Goal: Information Seeking & Learning: Understand process/instructions

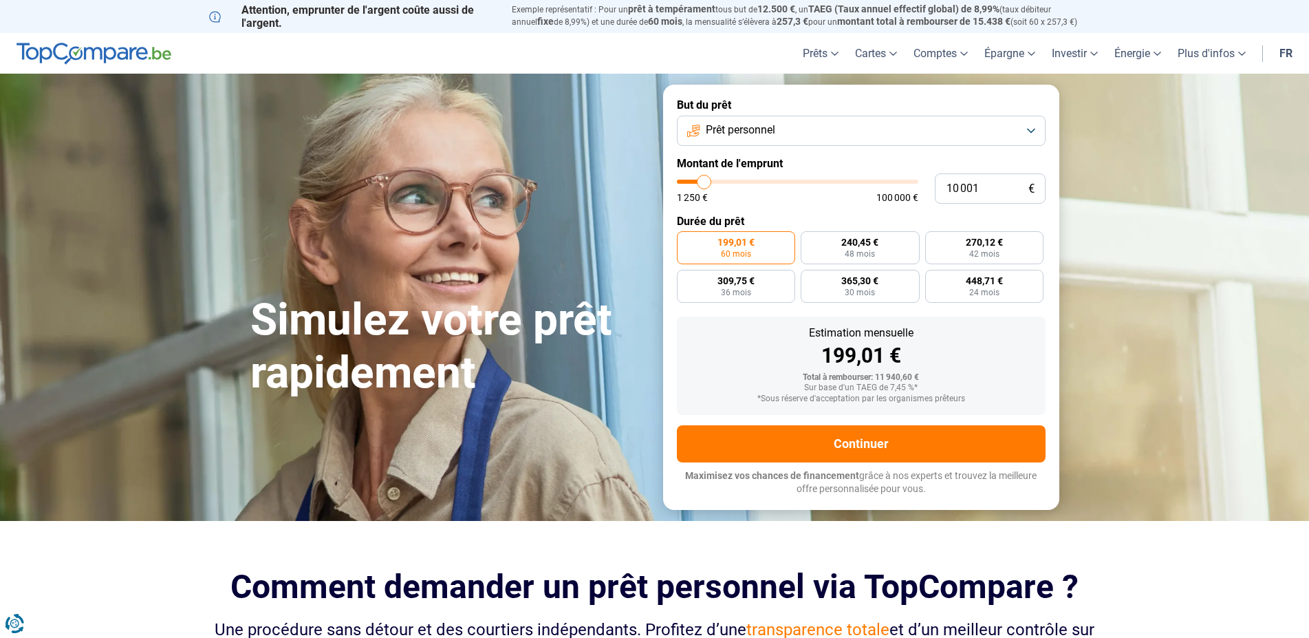
type input "10 500"
type input "10500"
type input "11 000"
type input "11000"
type input "12 250"
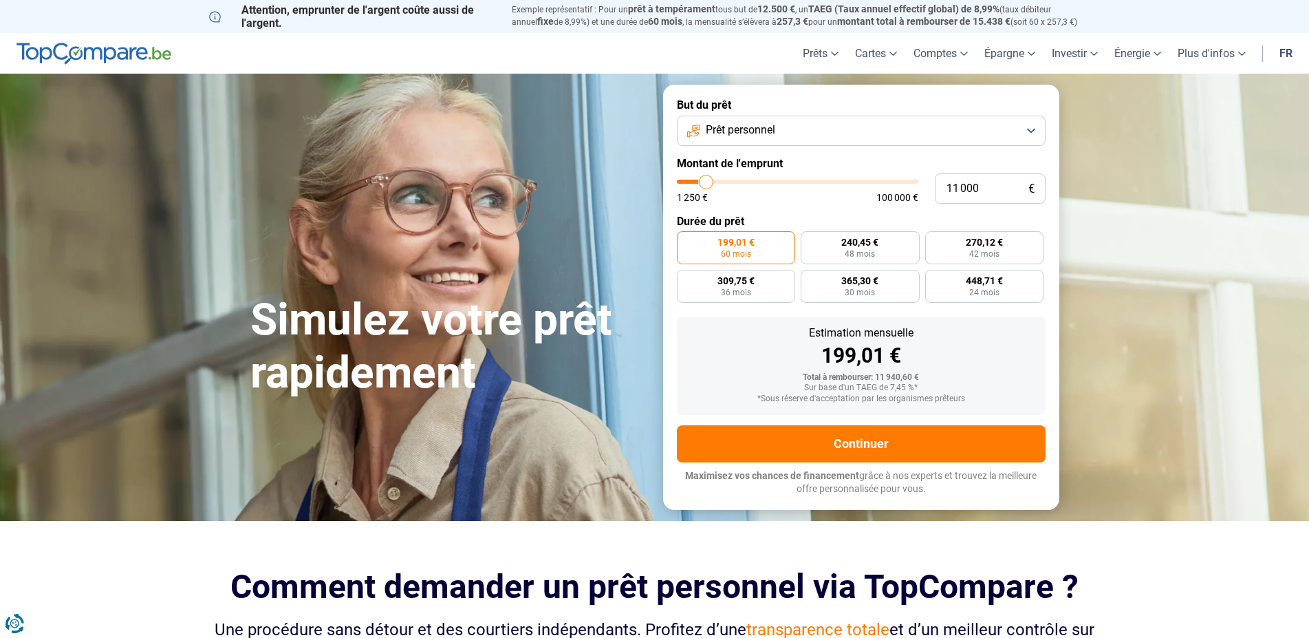
type input "12250"
type input "13 500"
type input "13500"
type input "13 750"
type input "13750"
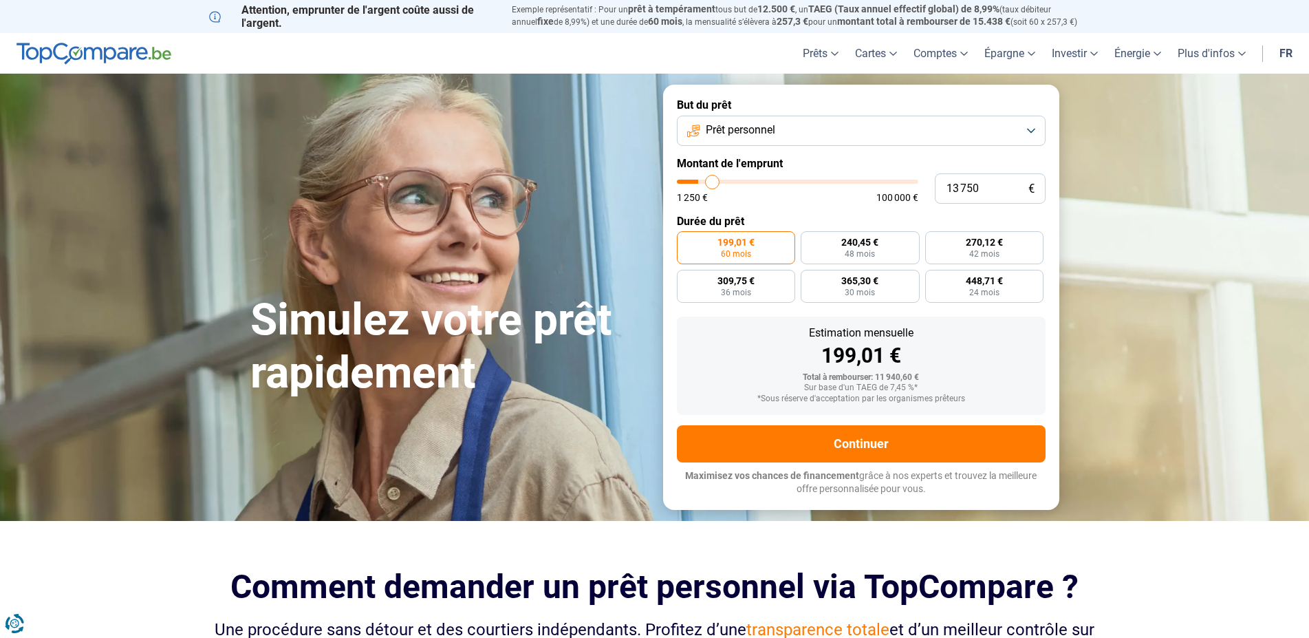
type input "14 750"
type input "14750"
type input "15 500"
type input "15500"
type input "16 750"
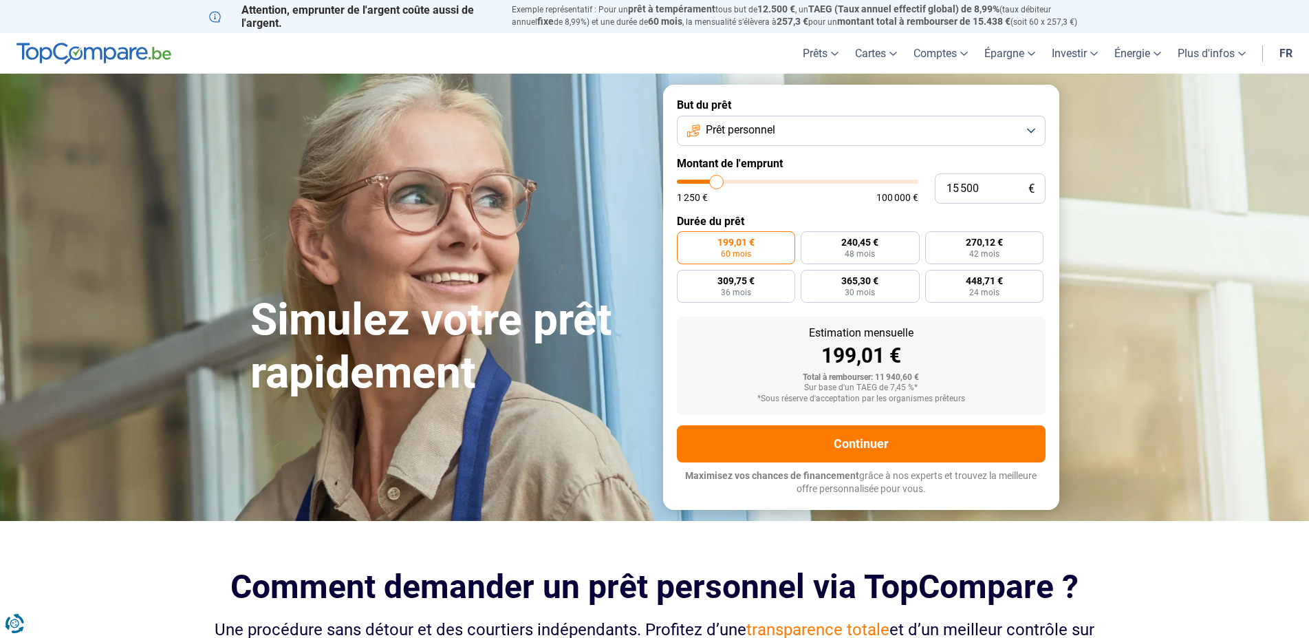
type input "16750"
type input "18 250"
type input "18250"
type input "19 500"
type input "19500"
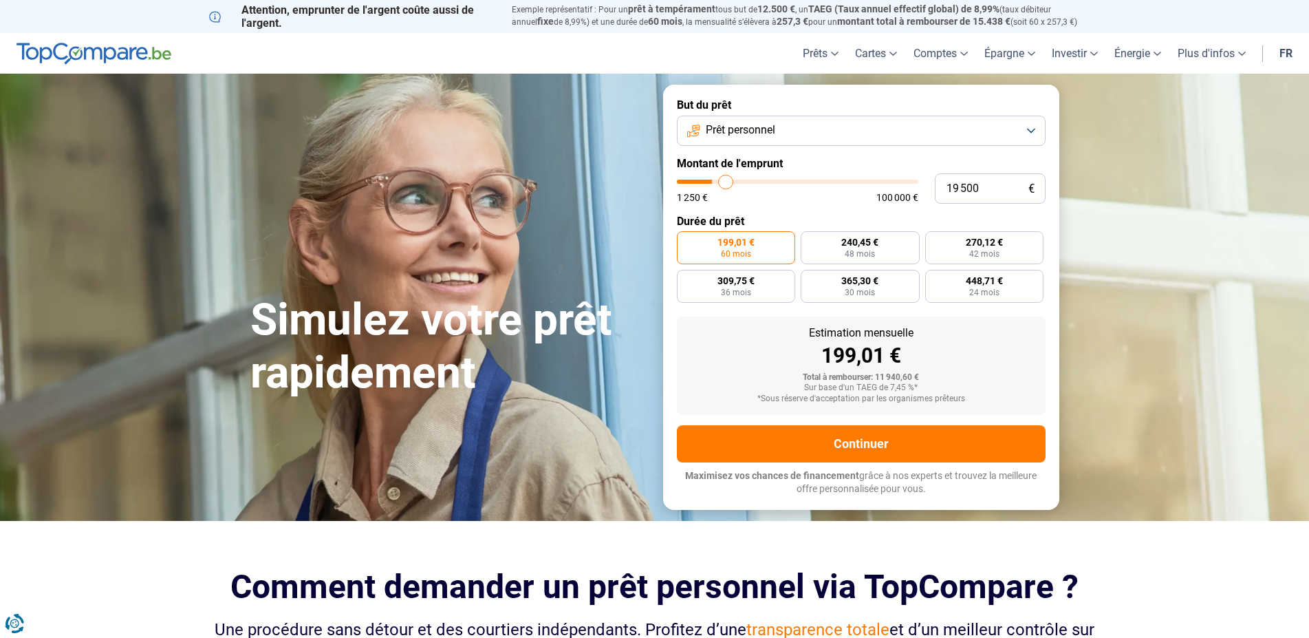
type input "20 250"
type input "20250"
type input "21 000"
type input "21000"
type input "22 000"
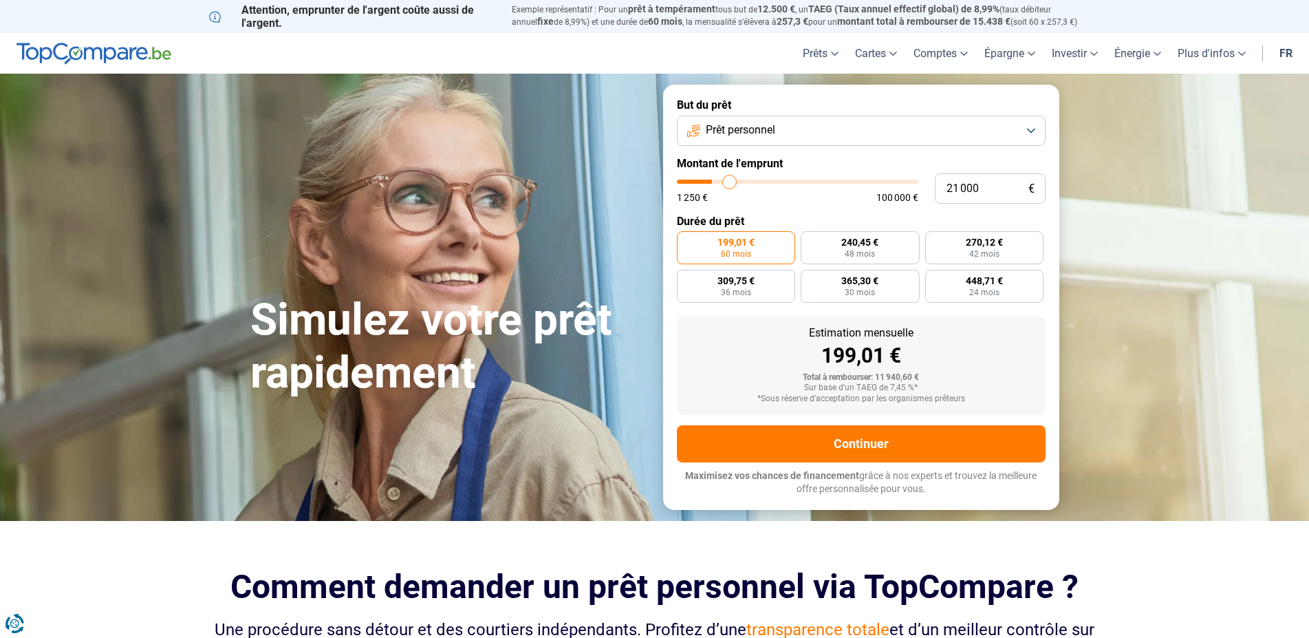
type input "22000"
type input "22 250"
type input "22250"
type input "23 250"
type input "23250"
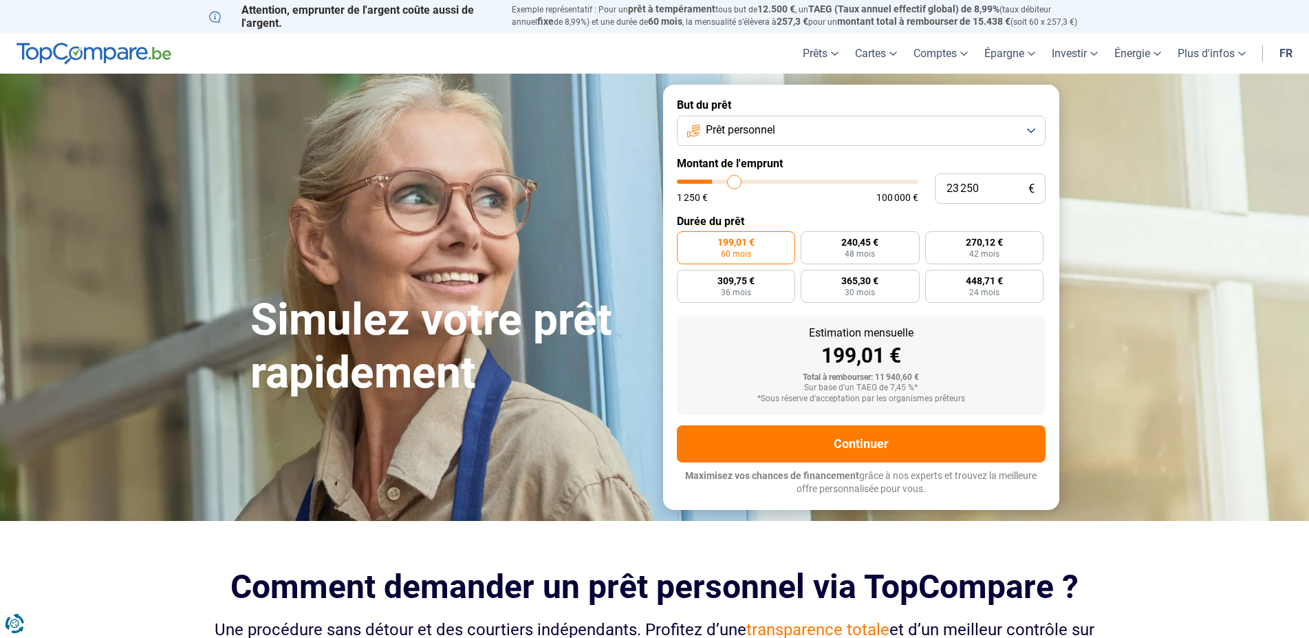
type input "24 250"
type input "24250"
type input "25 250"
type input "25250"
type input "25 750"
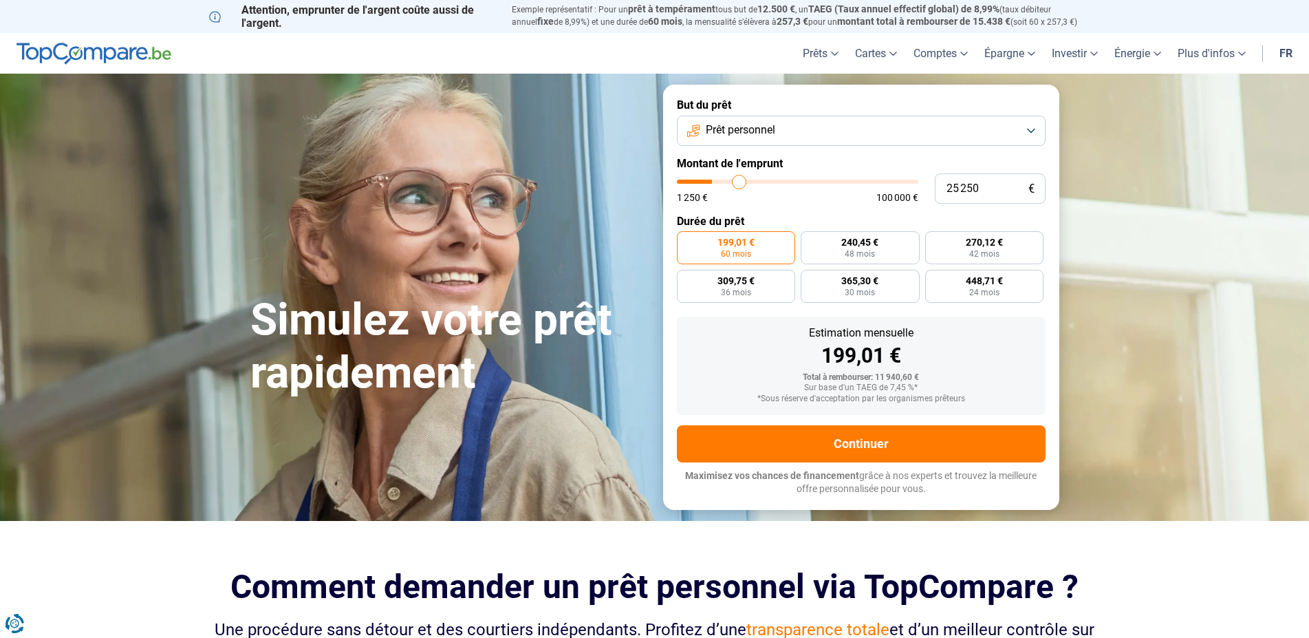
type input "25750"
type input "26 750"
type input "26750"
type input "27 250"
type input "27250"
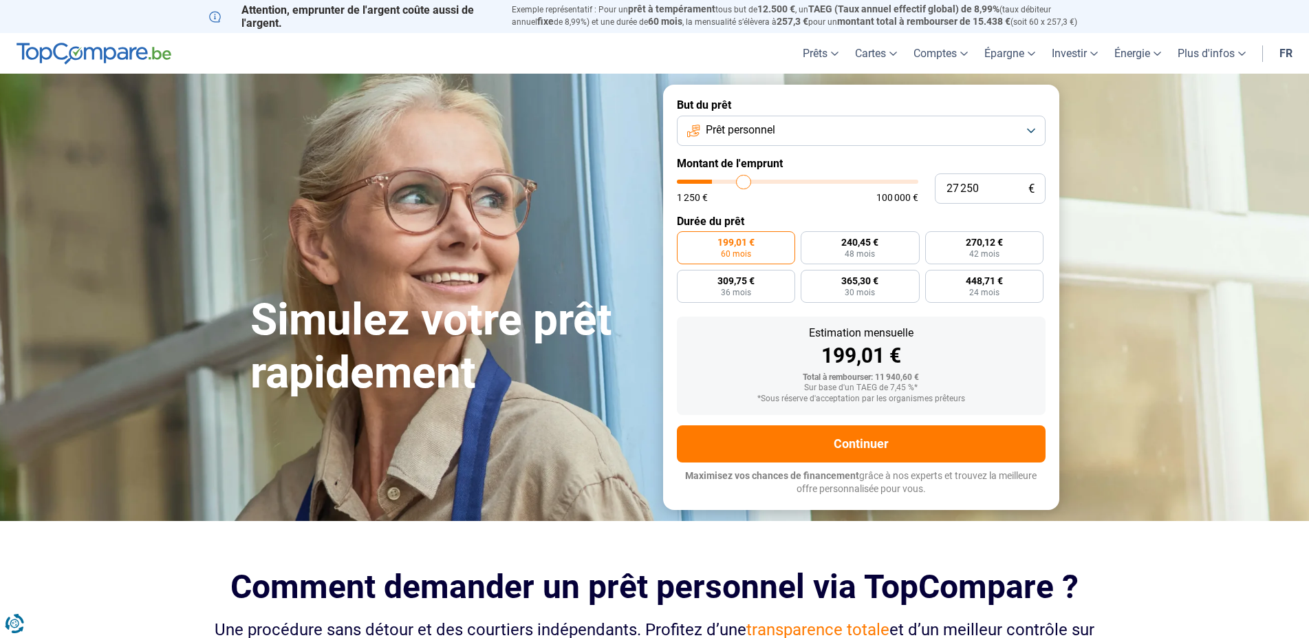
type input "28 000"
type input "28000"
type input "28 500"
type input "28500"
type input "29 500"
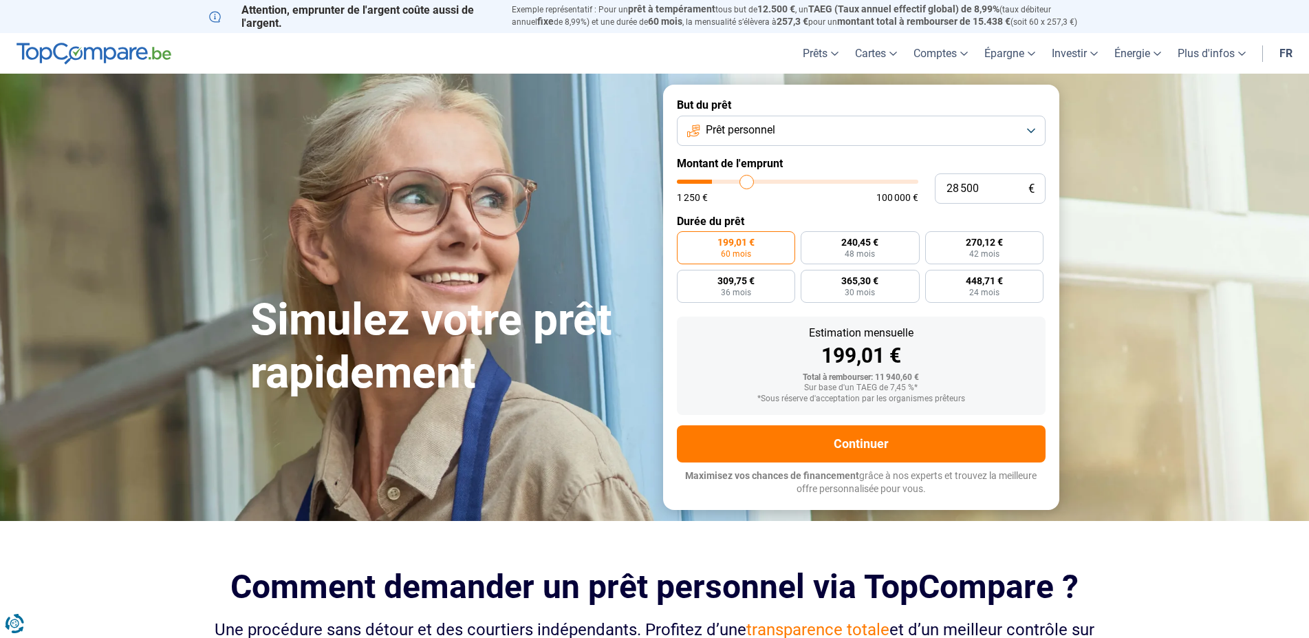
type input "29500"
type input "29 750"
type input "29750"
type input "30 000"
type input "30000"
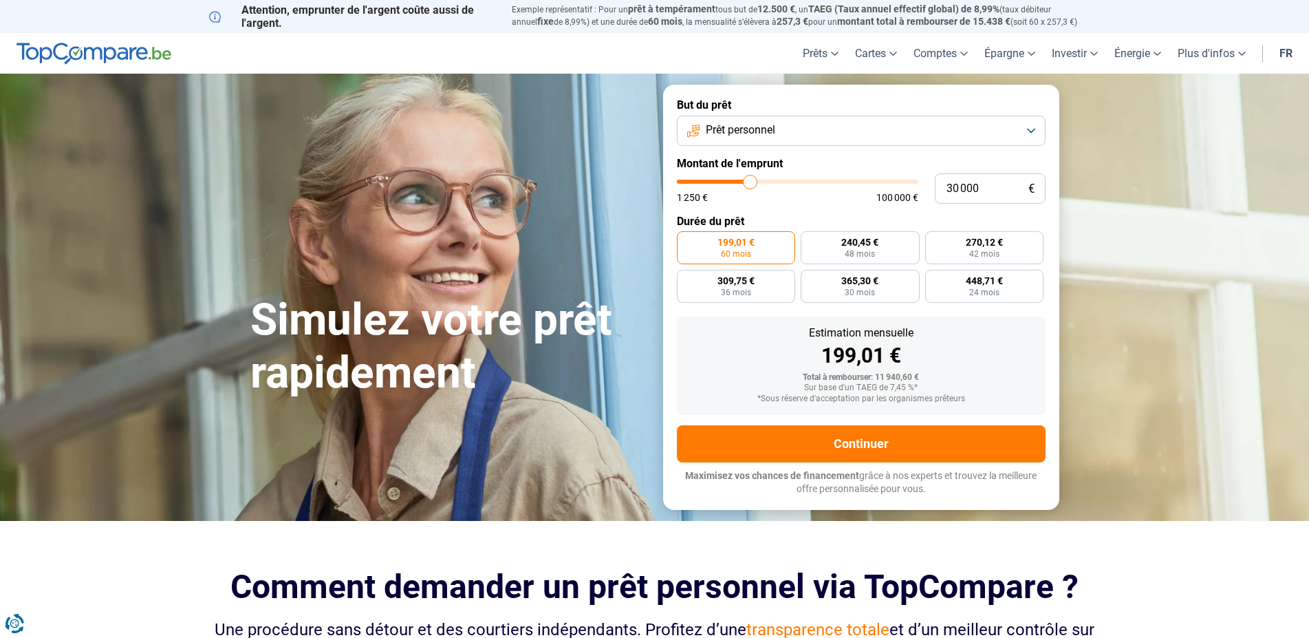
type input "30 250"
type input "30250"
type input "30 500"
type input "30500"
type input "31 000"
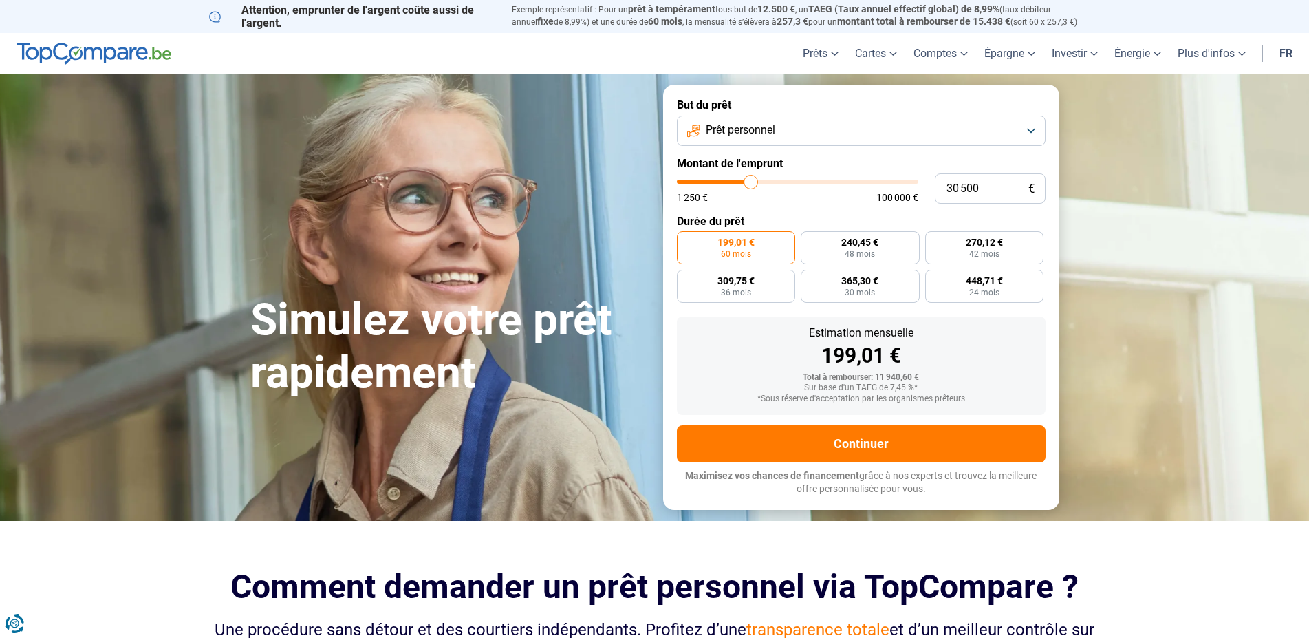
type input "31000"
type input "31 250"
type input "31250"
type input "31 500"
type input "31500"
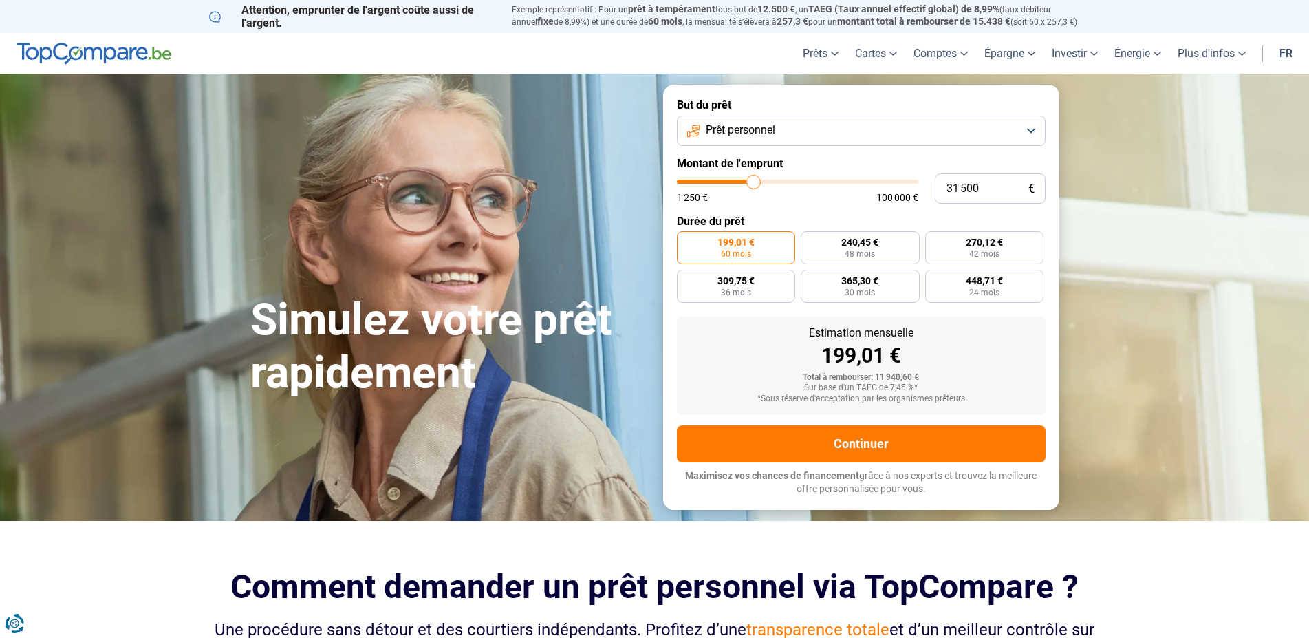
type input "31 750"
type input "31750"
type input "32 000"
type input "32000"
type input "32 500"
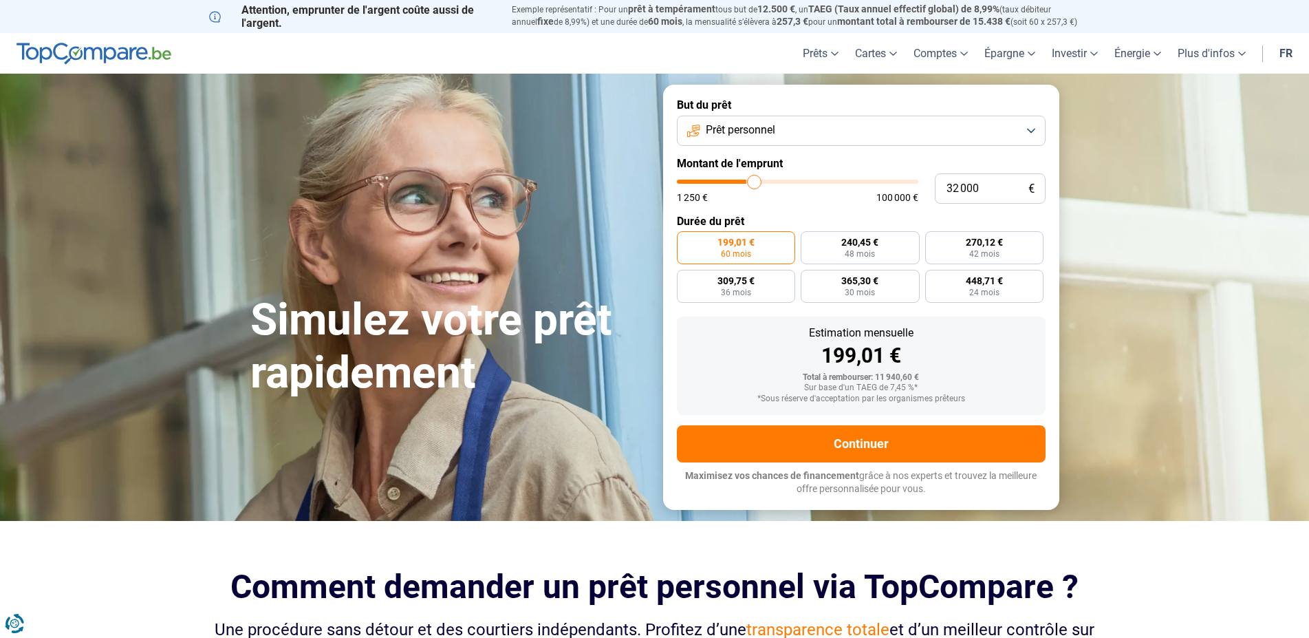
type input "32500"
type input "33 000"
type input "33000"
type input "33 250"
type input "33250"
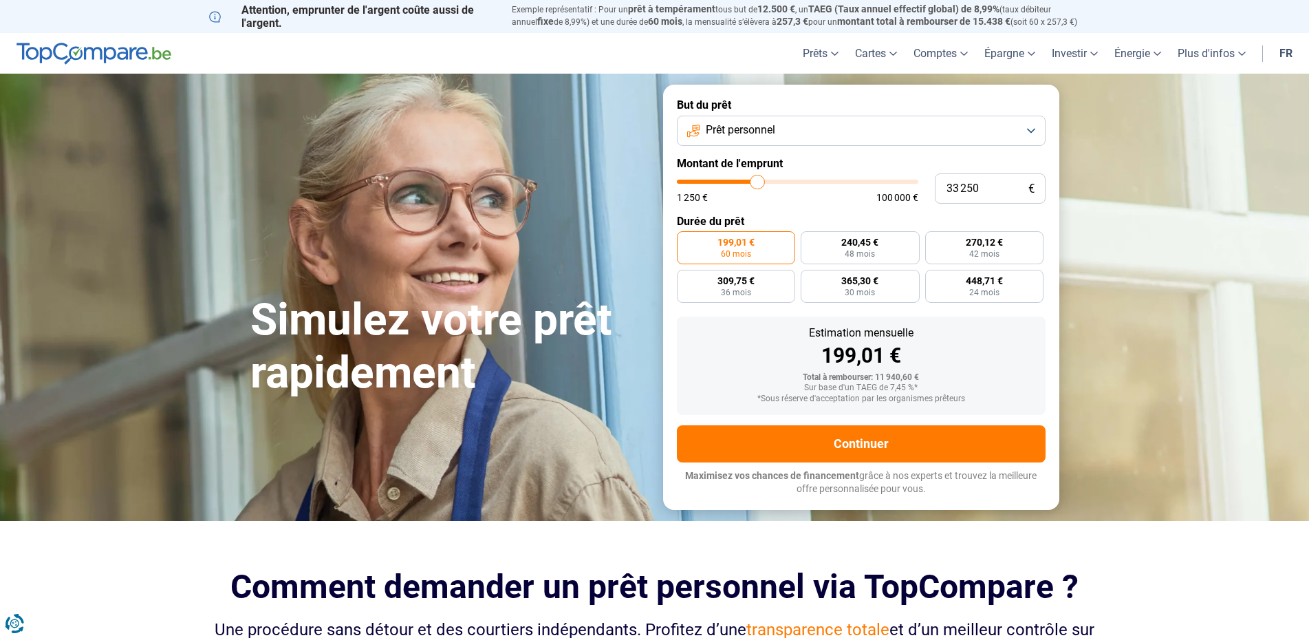
type input "34 000"
type input "34000"
type input "34 250"
type input "34250"
type input "34 750"
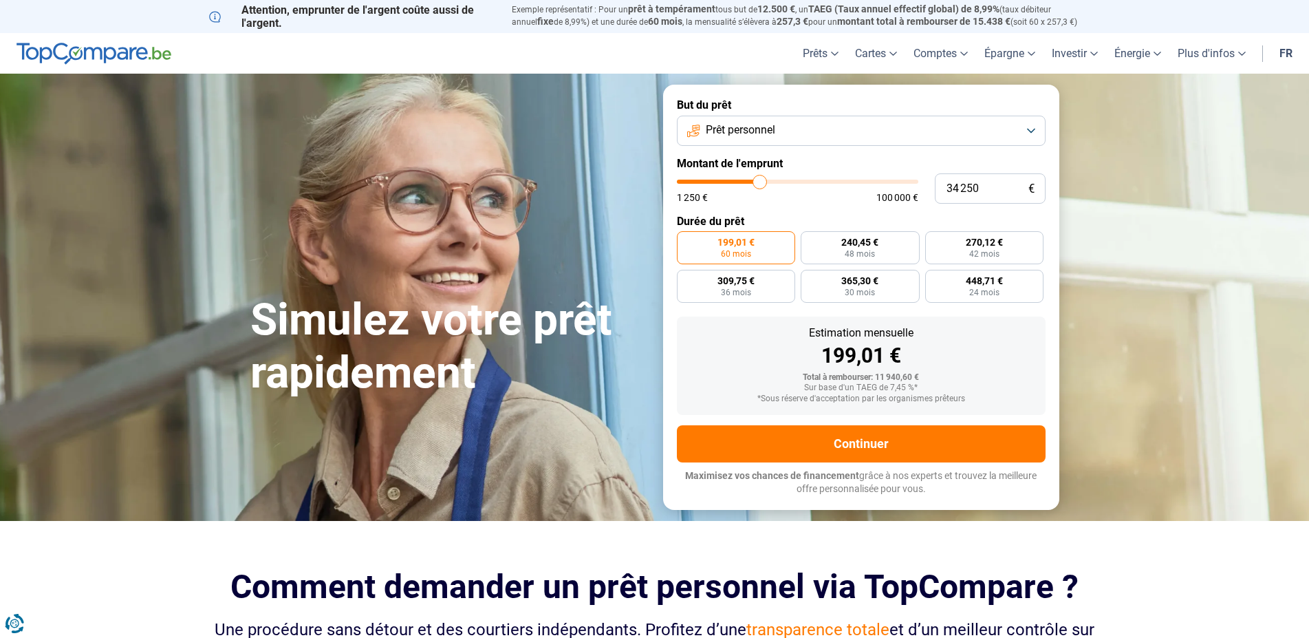
type input "34750"
type input "35 000"
type input "35000"
type input "35 750"
type input "35750"
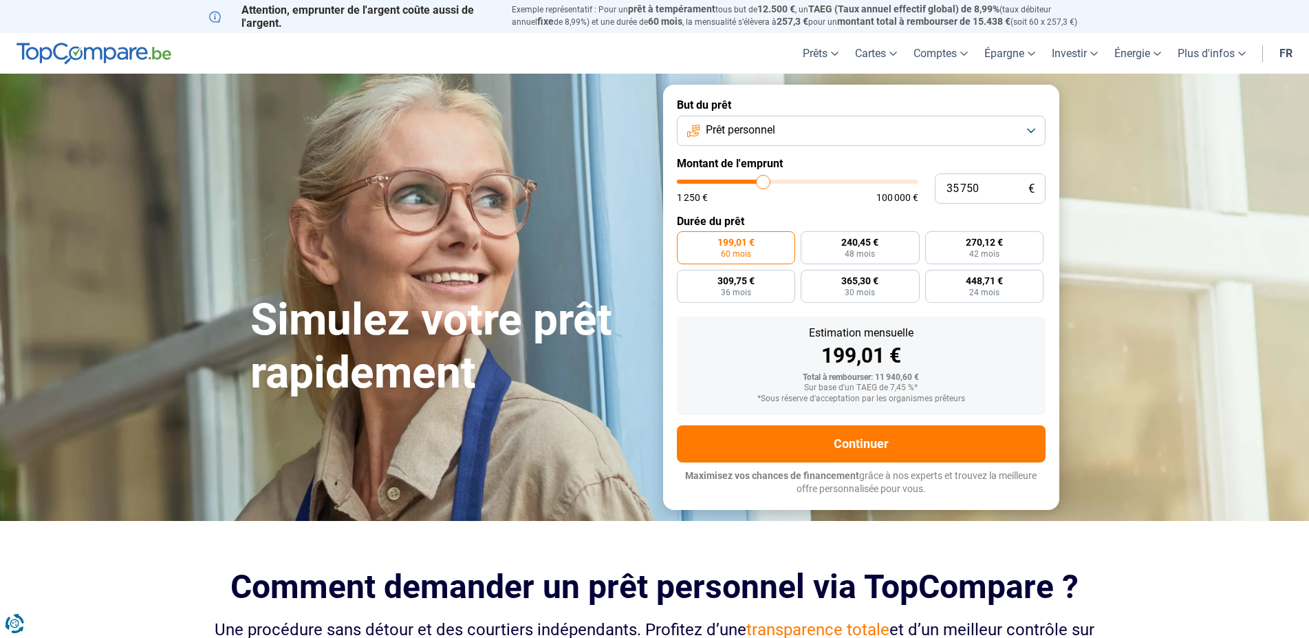
type input "36 000"
type input "36000"
type input "36 500"
type input "36500"
type input "37 000"
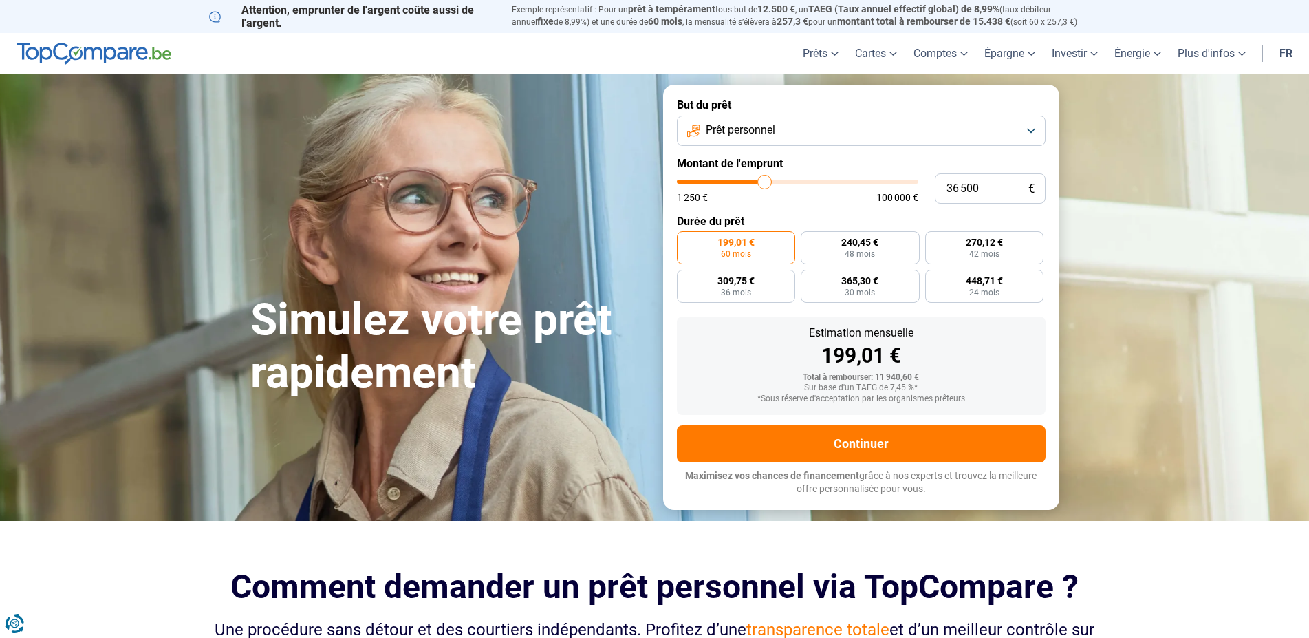
type input "37000"
type input "37 250"
type input "37250"
type input "38 000"
type input "38000"
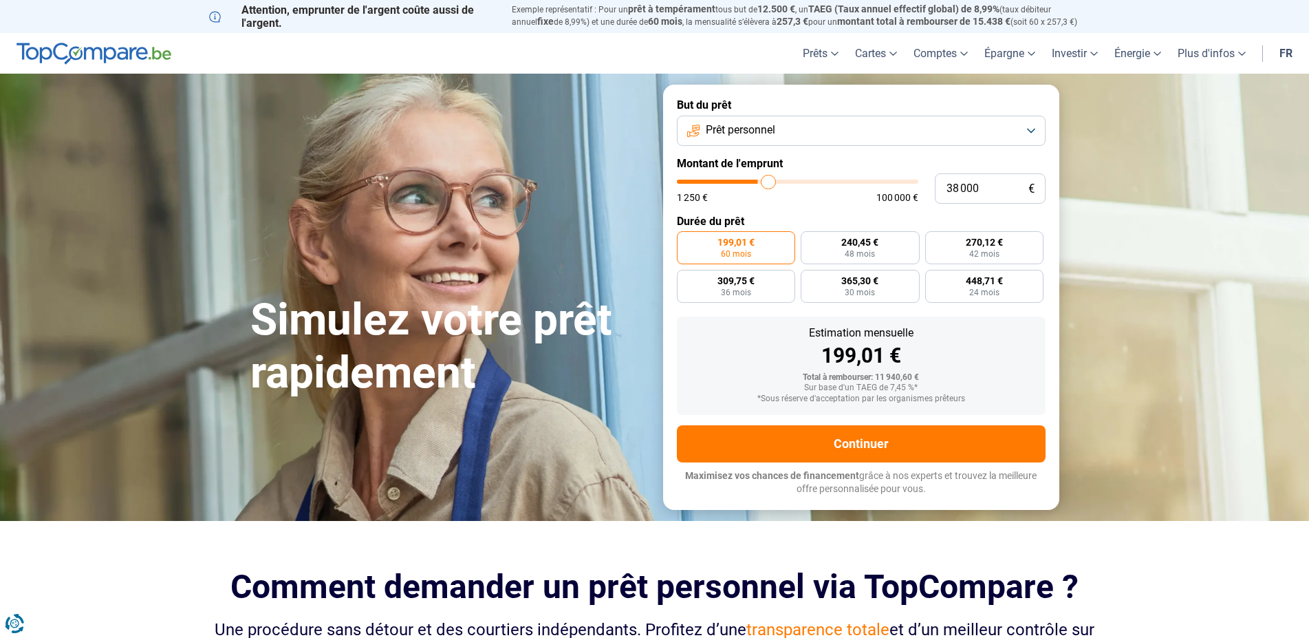
type input "38 250"
type input "38250"
type input "39 000"
type input "39000"
type input "39 250"
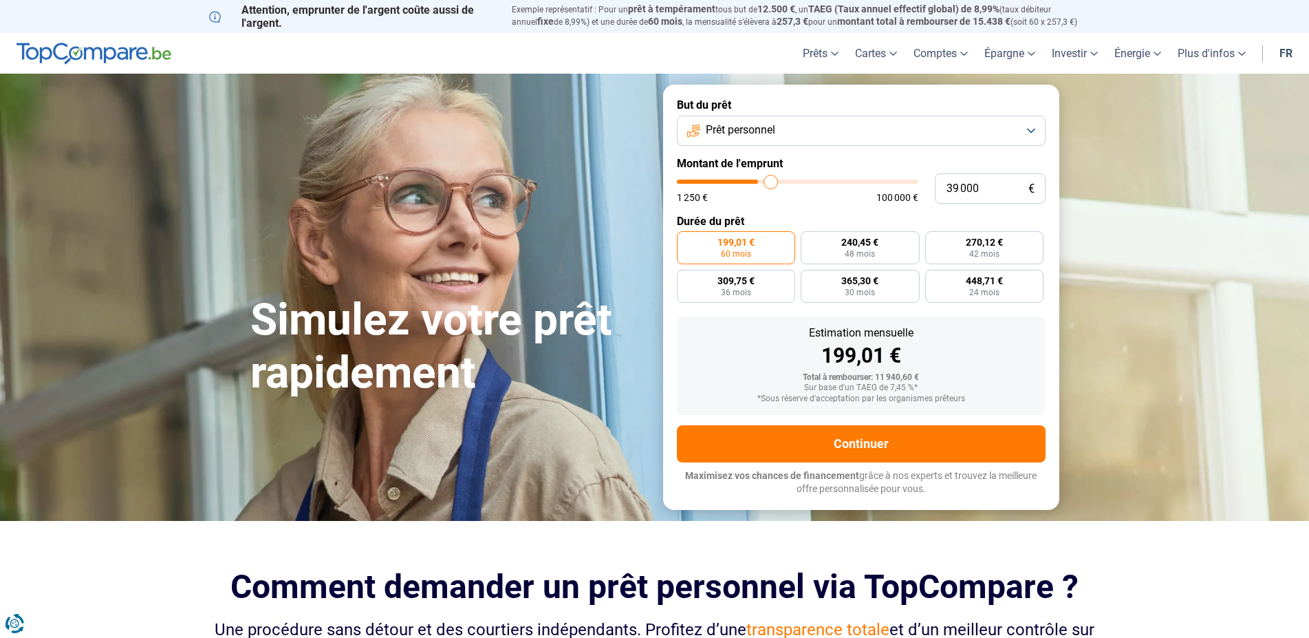
type input "39250"
type input "39 500"
type input "39500"
type input "39 750"
type input "39750"
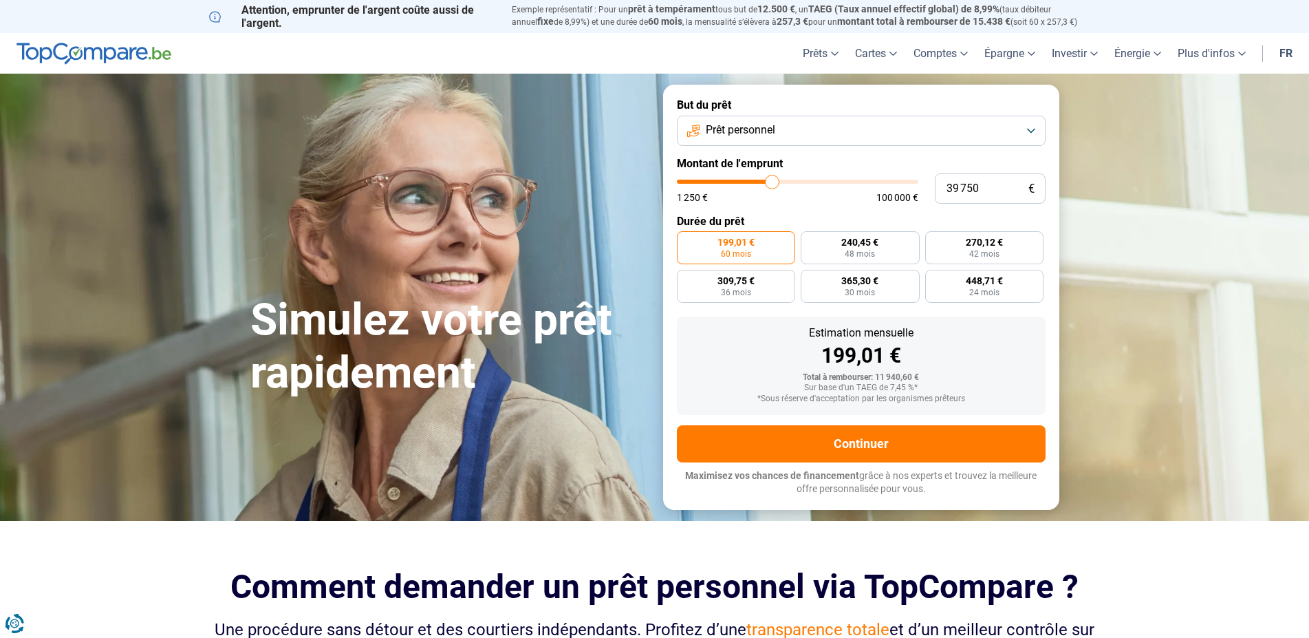
type input "40 250"
type input "40250"
type input "40 500"
type input "40500"
type input "40 250"
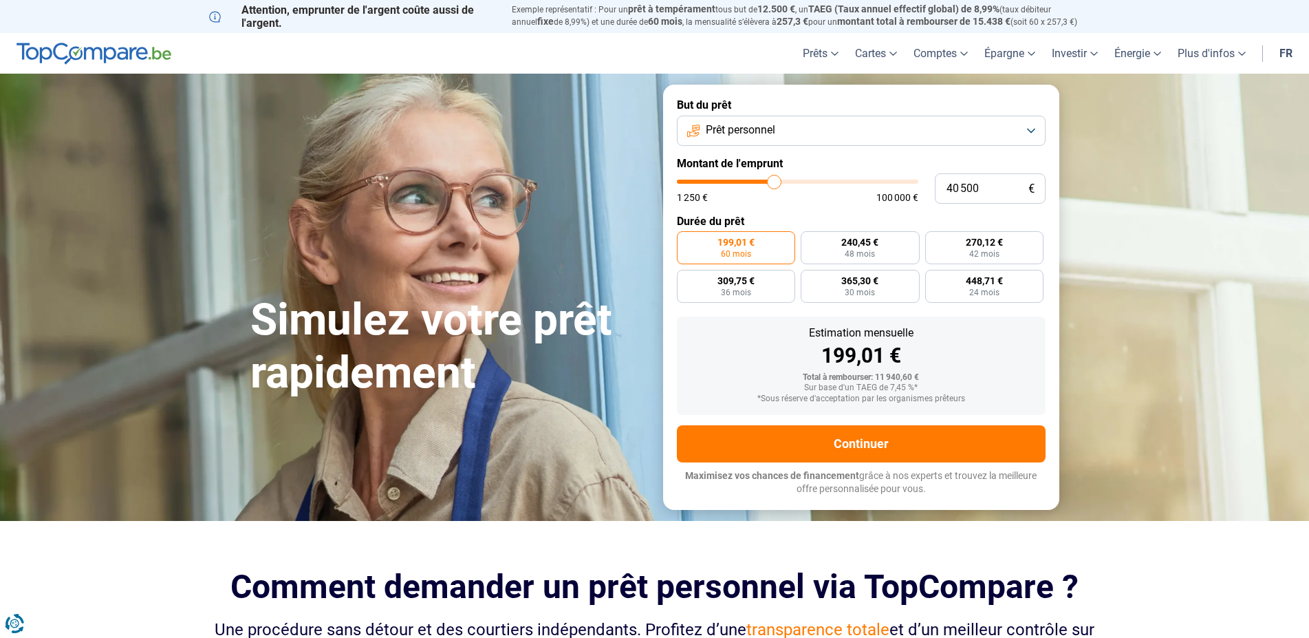
type input "40250"
type input "39 750"
type input "39750"
type input "40 250"
type input "40250"
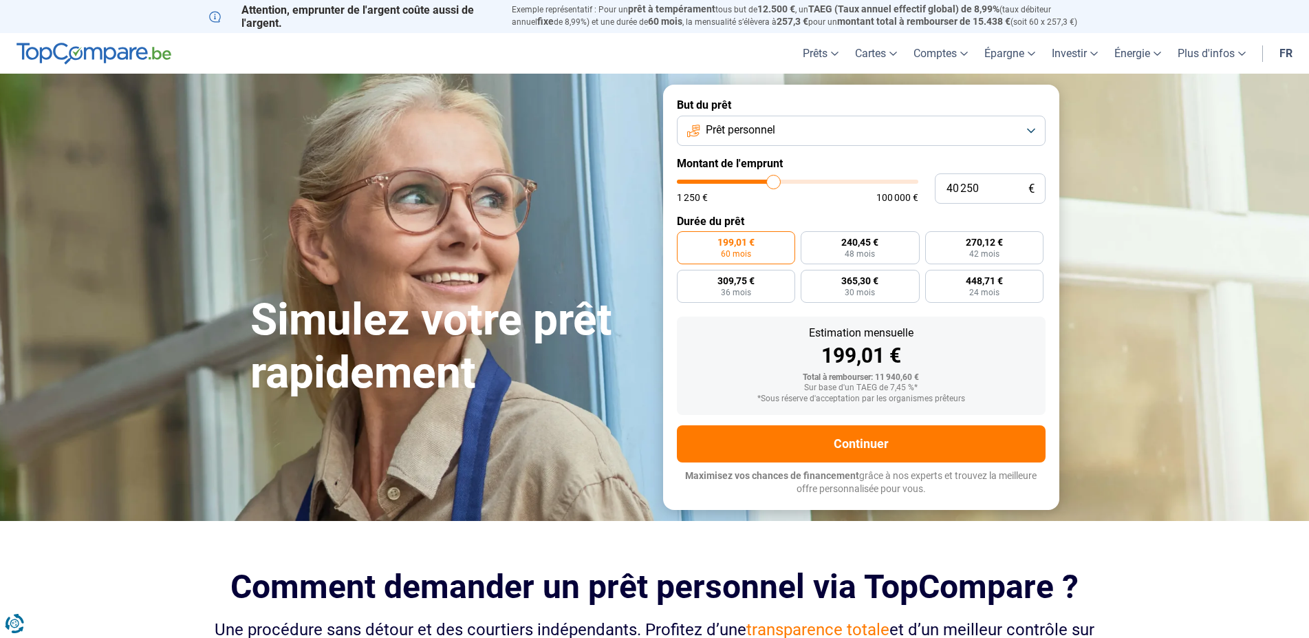
type input "40 500"
type input "40500"
type input "40 750"
drag, startPoint x: 712, startPoint y: 188, endPoint x: 774, endPoint y: 197, distance: 63.2
type input "40750"
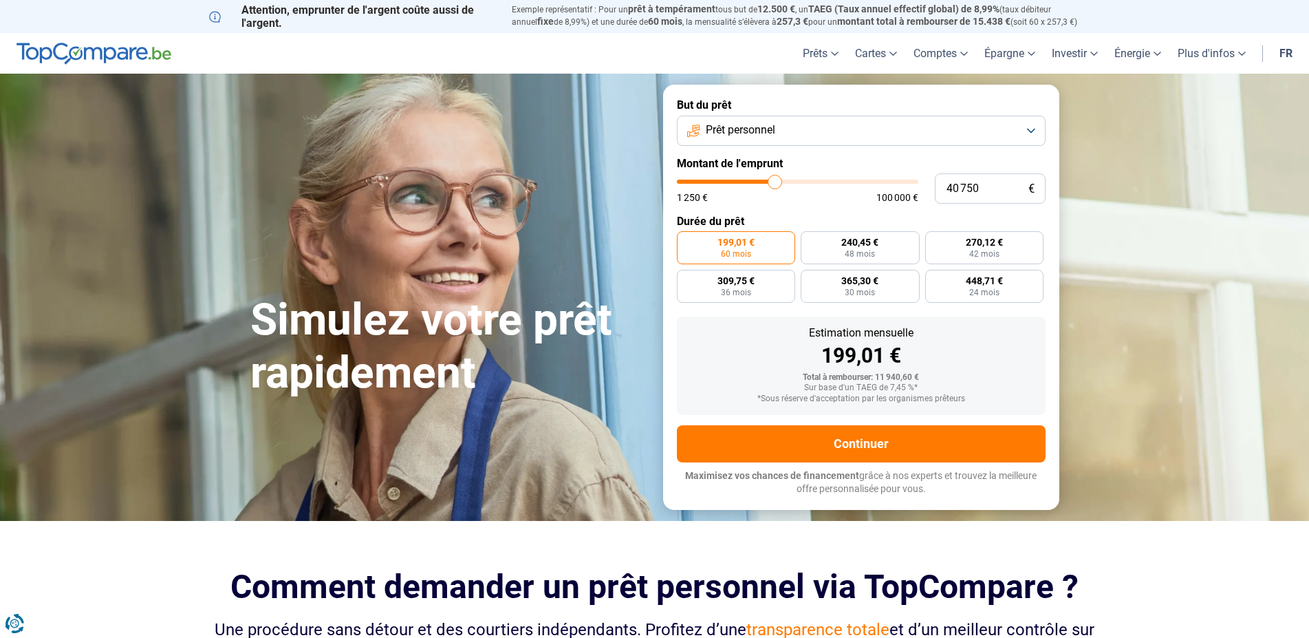
click at [774, 184] on input "range" at bounding box center [797, 182] width 241 height 4
radio input "false"
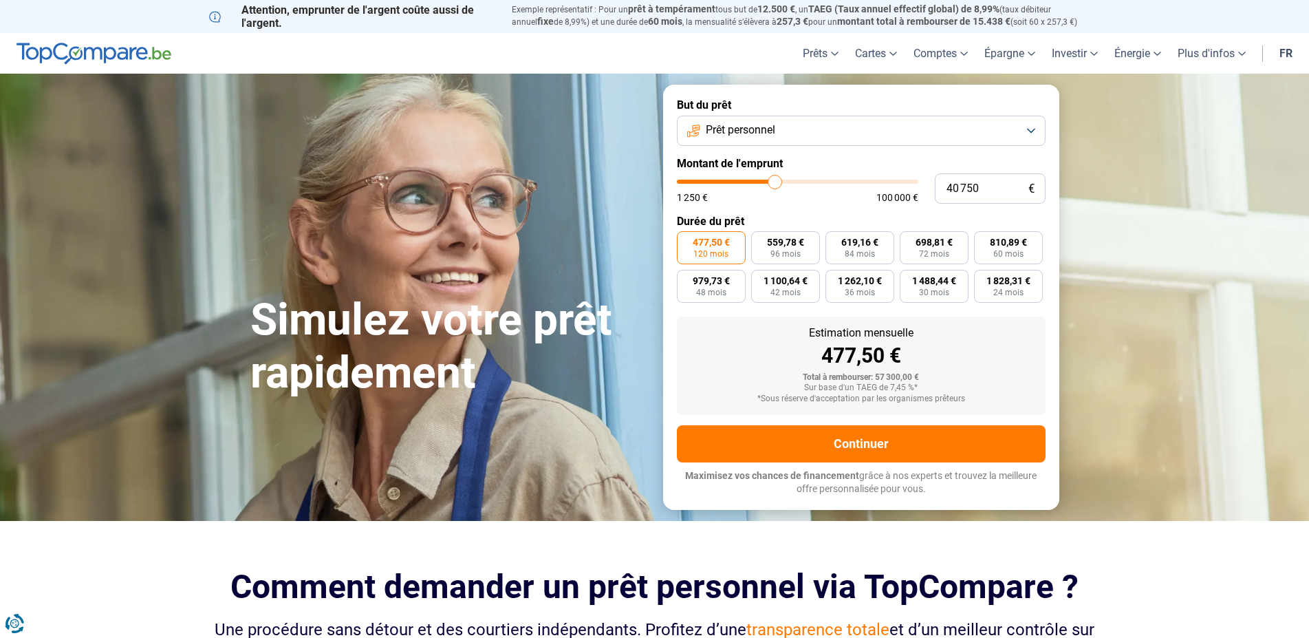
click at [775, 135] on span "Prêt personnel" at bounding box center [740, 129] width 69 height 15
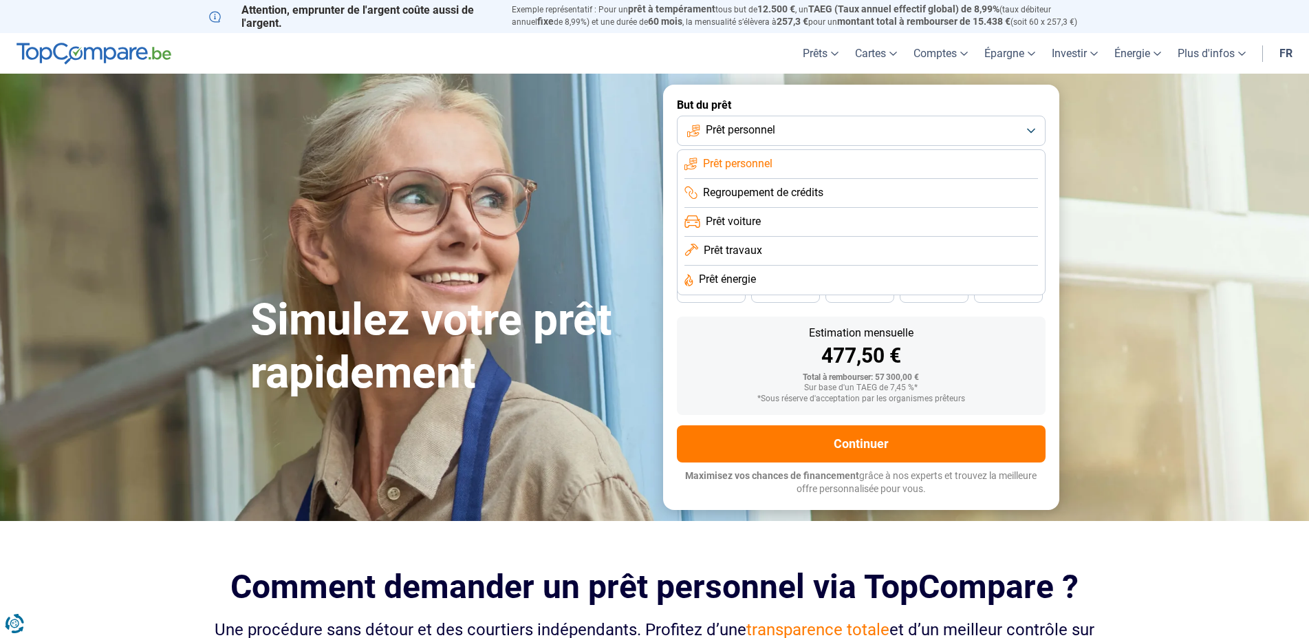
click at [754, 249] on span "Prêt travaux" at bounding box center [733, 250] width 58 height 15
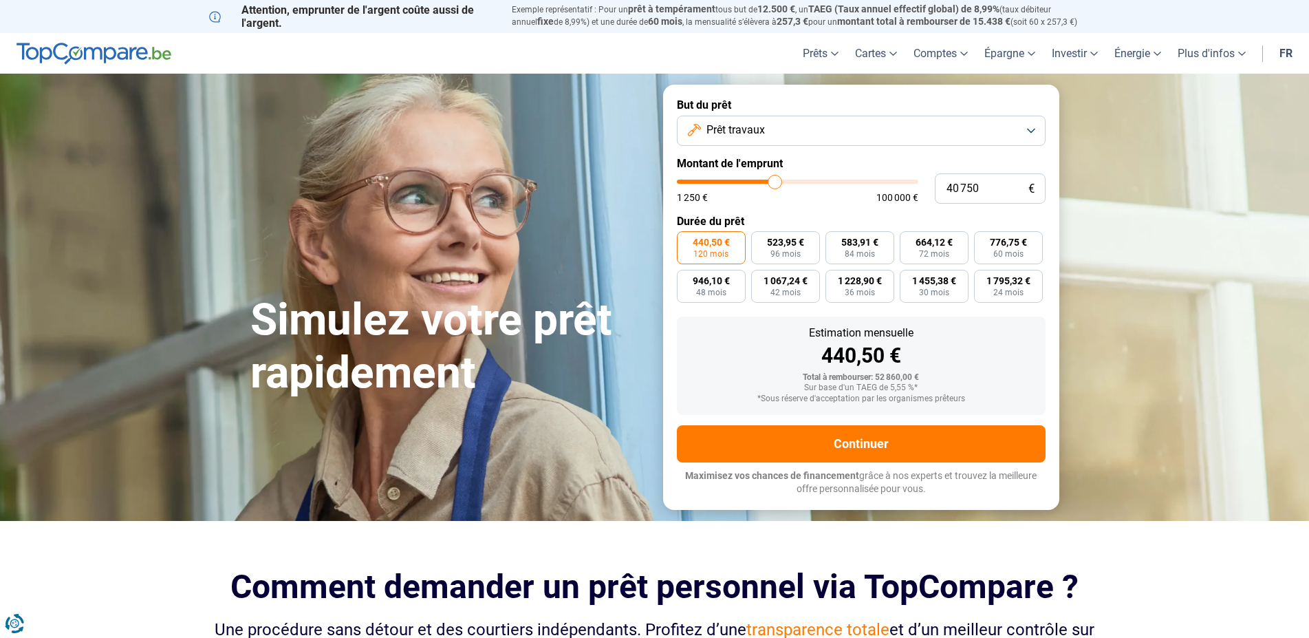
click at [788, 125] on button "Prêt travaux" at bounding box center [861, 131] width 369 height 30
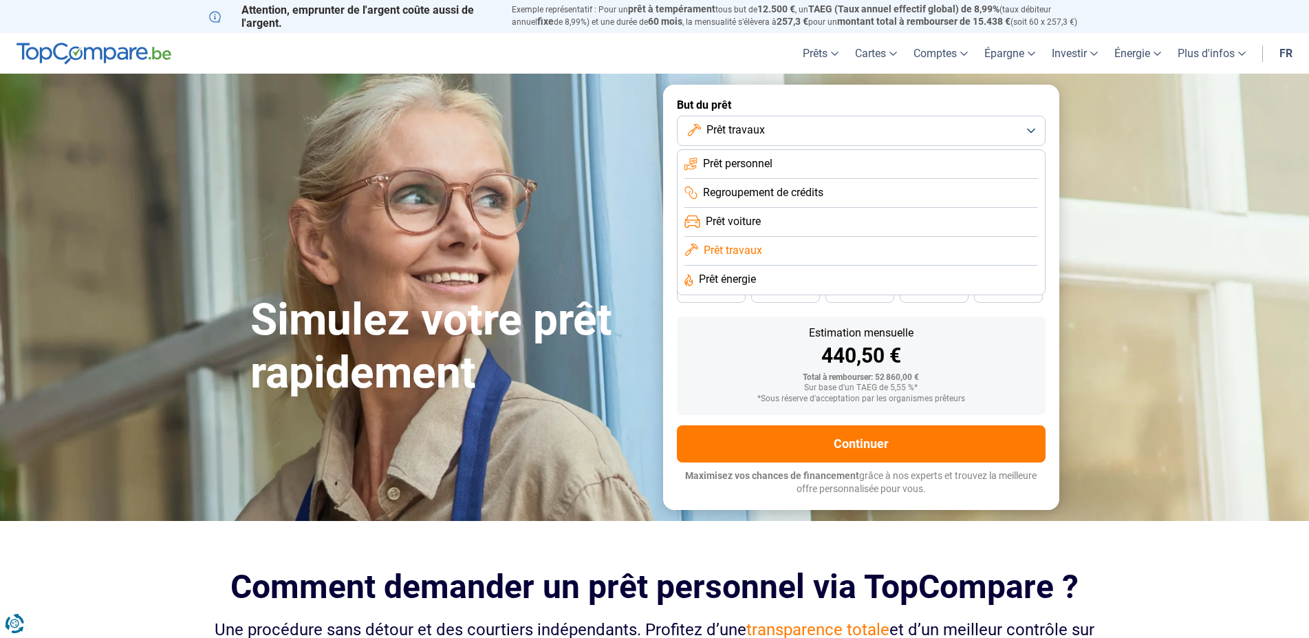
click at [777, 155] on li "Prêt personnel" at bounding box center [861, 164] width 354 height 29
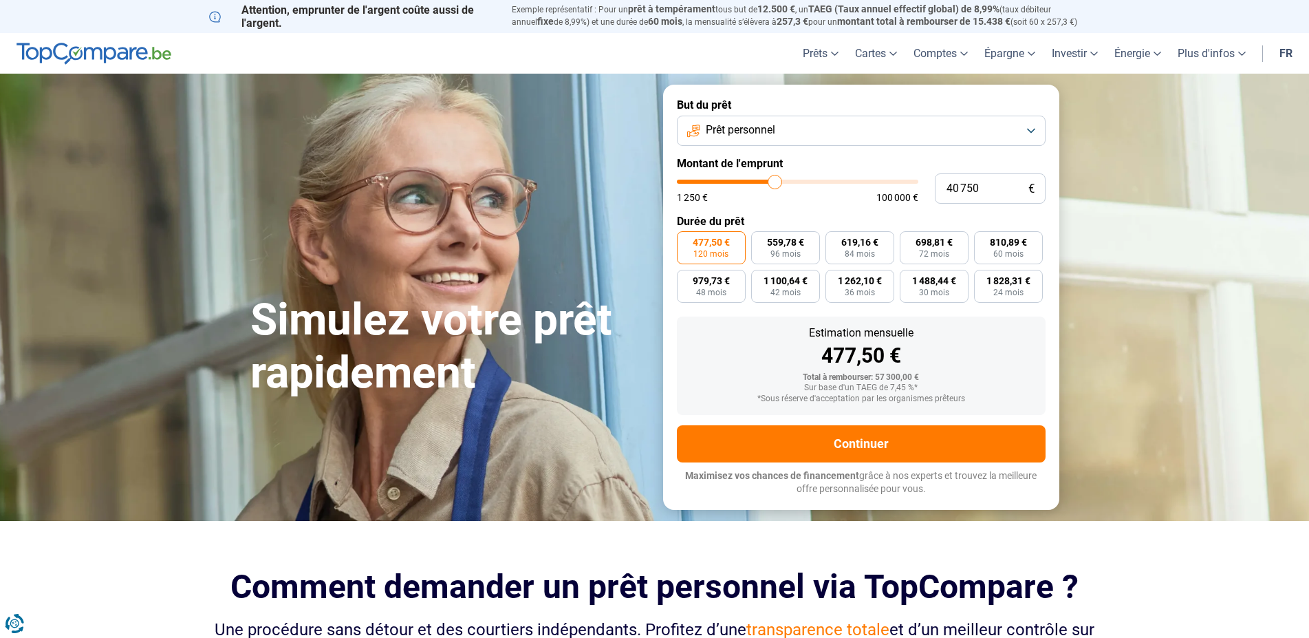
click at [779, 132] on button "Prêt personnel" at bounding box center [861, 131] width 369 height 30
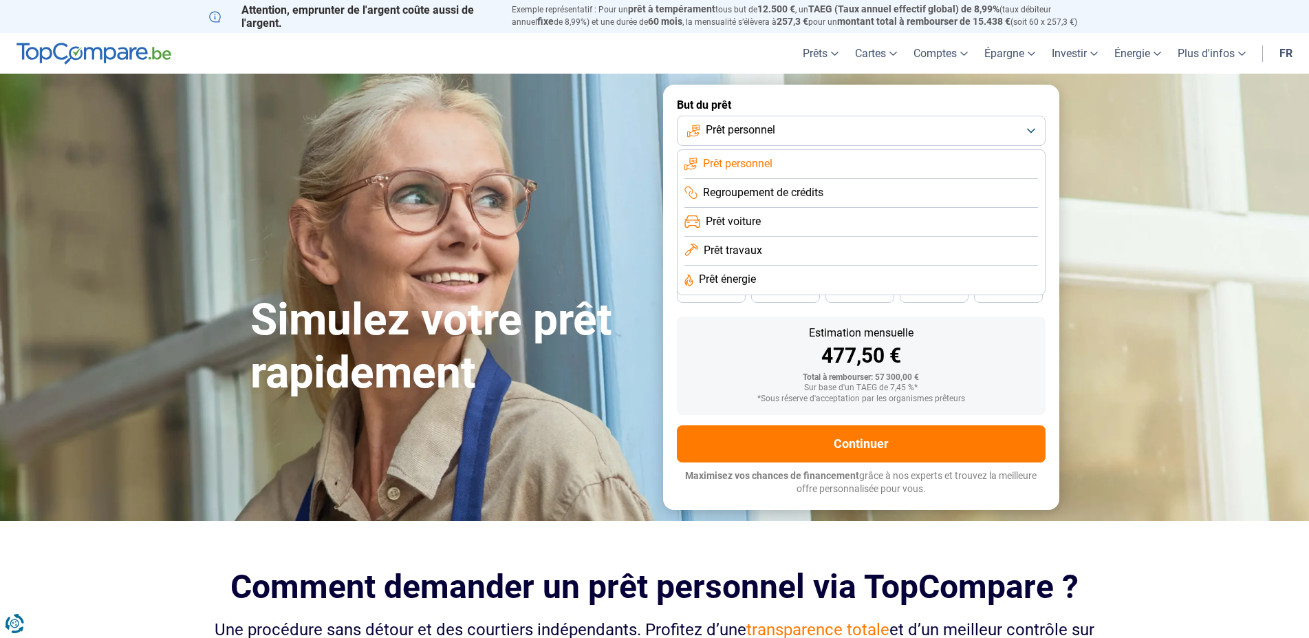
click at [740, 257] on span "Prêt travaux" at bounding box center [733, 250] width 58 height 15
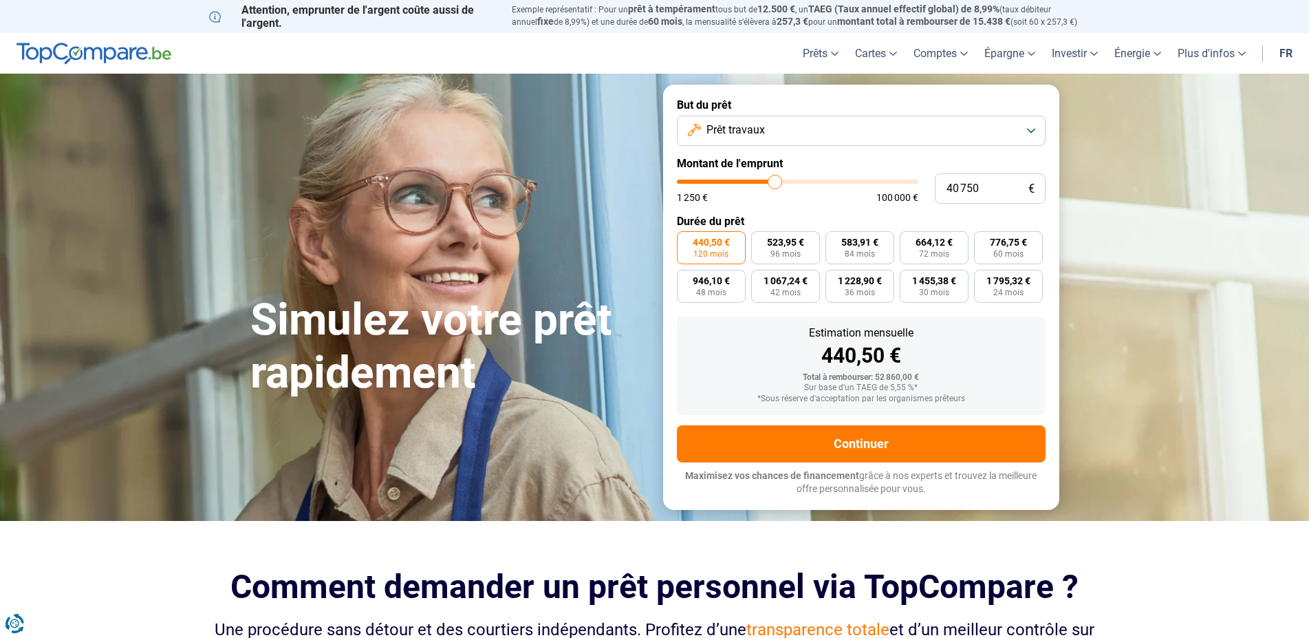
click at [759, 126] on span "Prêt travaux" at bounding box center [735, 129] width 58 height 15
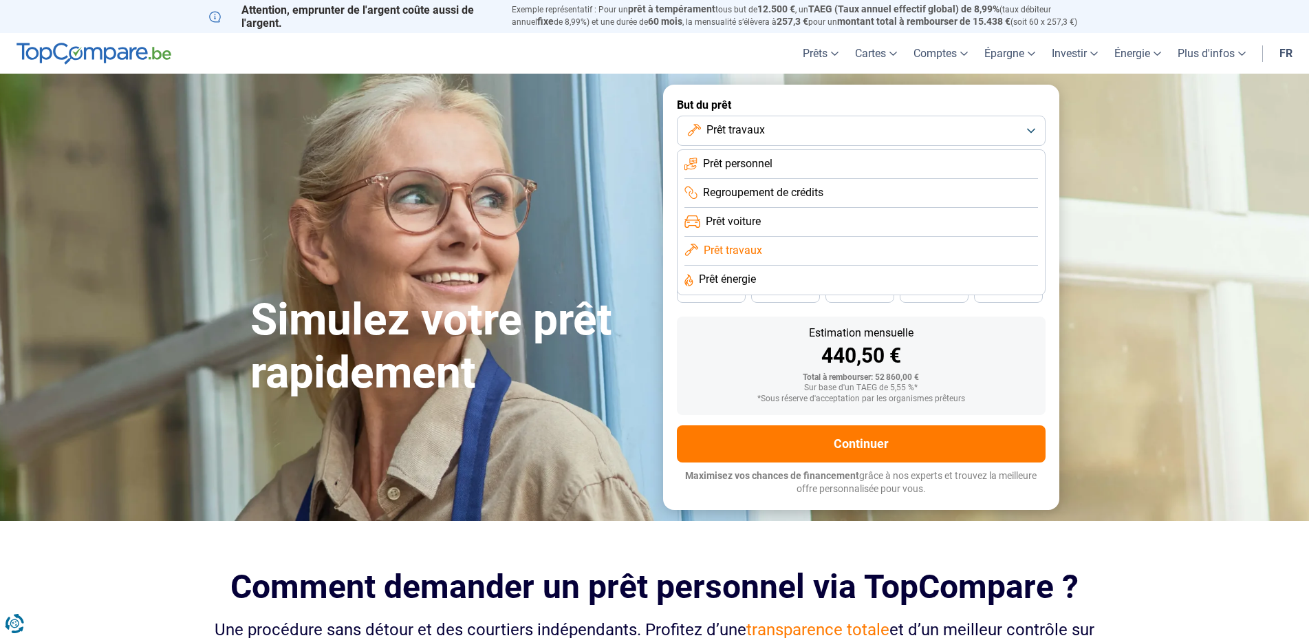
click at [736, 276] on span "Prêt énergie" at bounding box center [727, 279] width 57 height 15
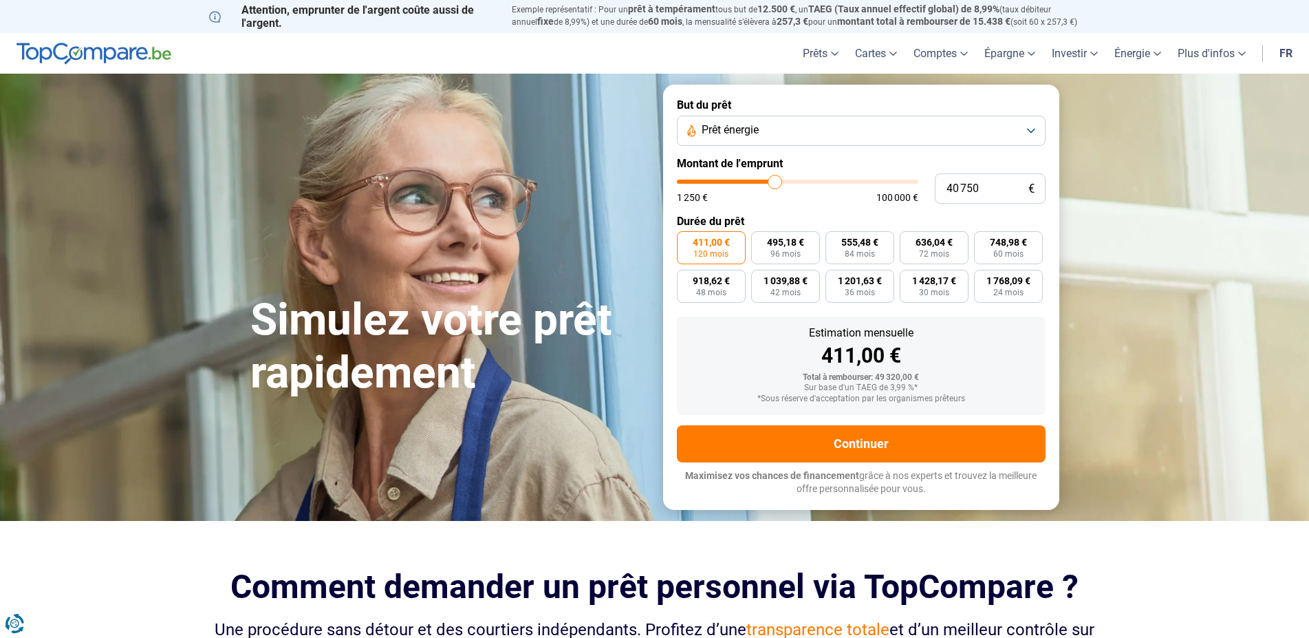
click at [757, 127] on span "Prêt énergie" at bounding box center [730, 129] width 57 height 15
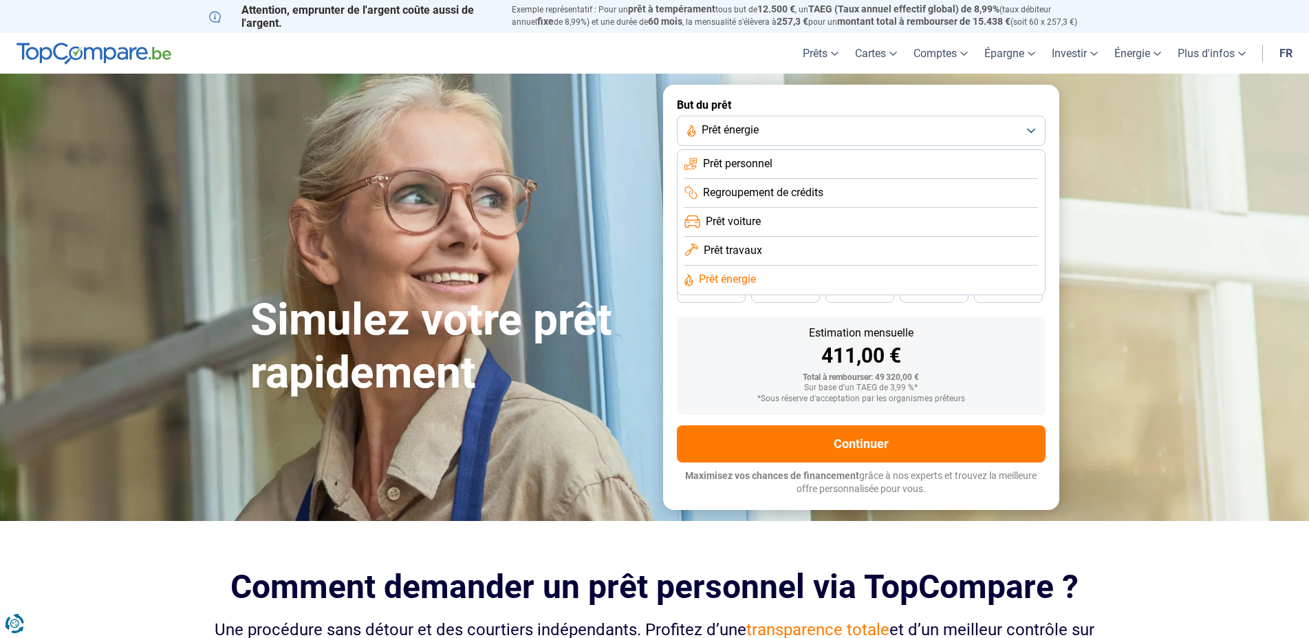
click at [772, 185] on span "Regroupement de crédits" at bounding box center [763, 192] width 120 height 15
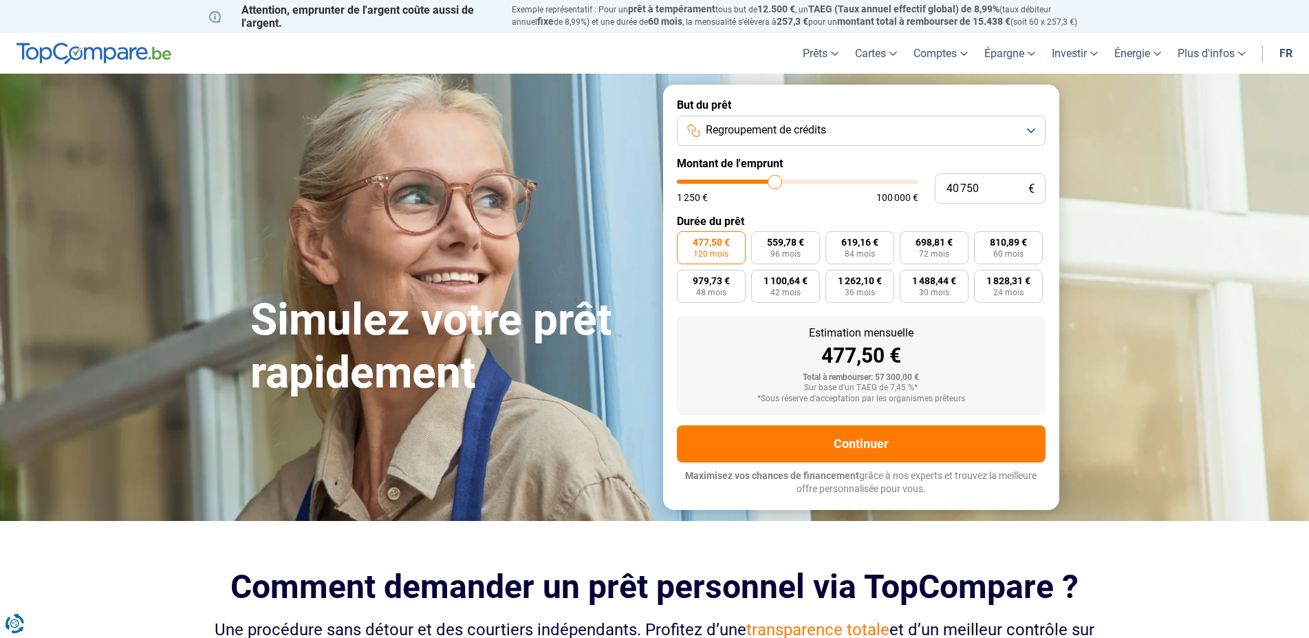
click at [750, 125] on span "Regroupement de crédits" at bounding box center [766, 129] width 120 height 15
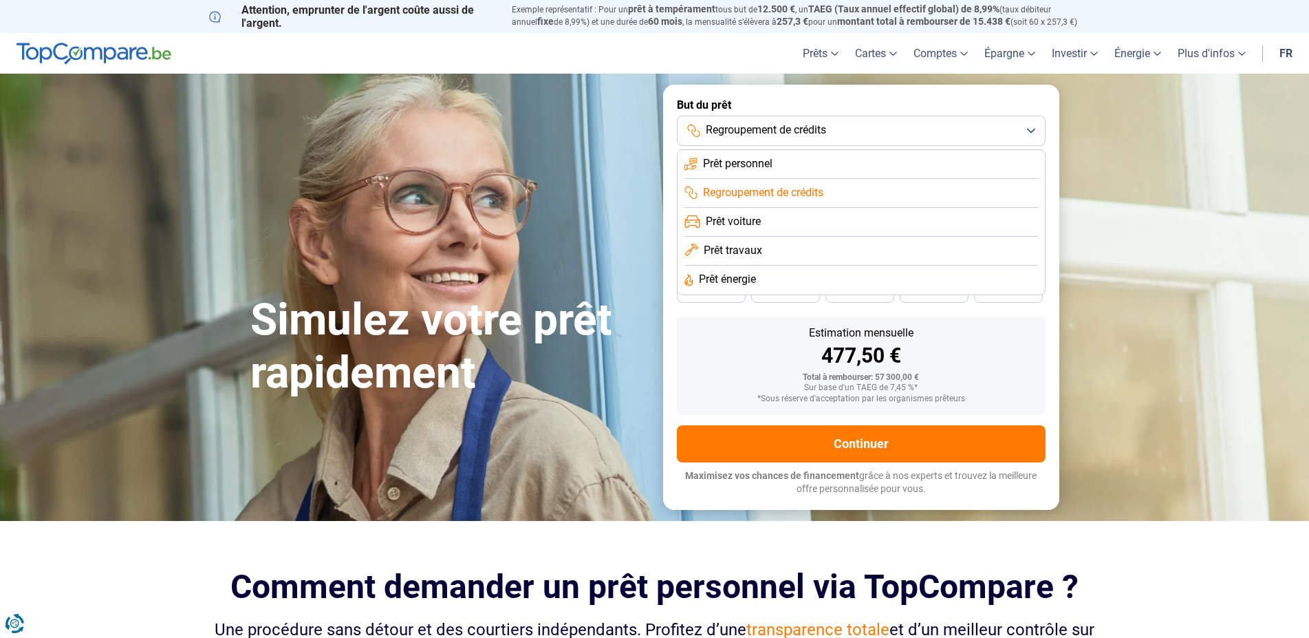
click at [741, 219] on span "Prêt voiture" at bounding box center [733, 221] width 55 height 15
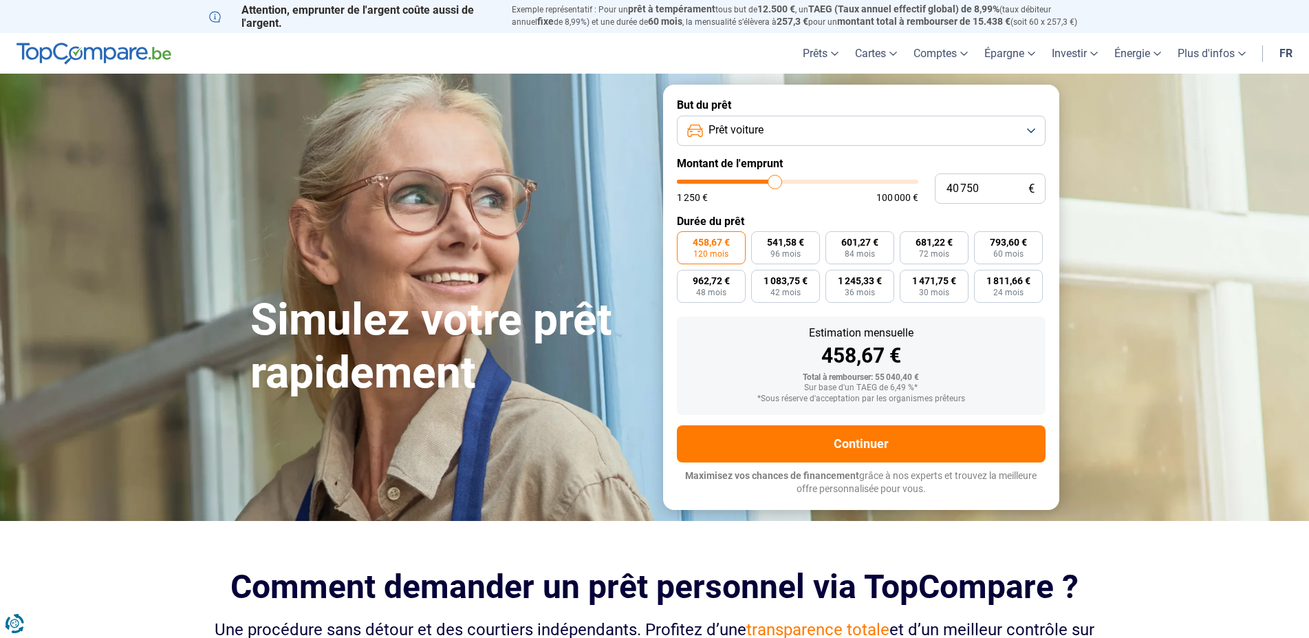
click at [727, 136] on span "Prêt voiture" at bounding box center [735, 129] width 55 height 15
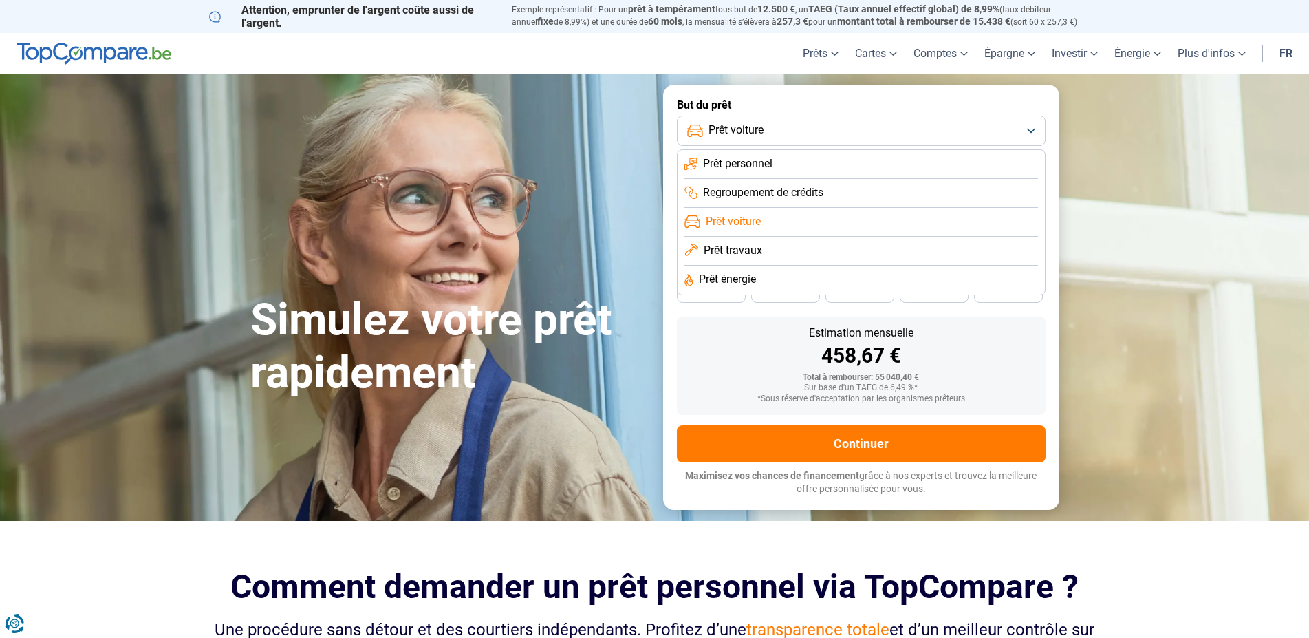
click at [746, 249] on span "Prêt travaux" at bounding box center [733, 250] width 58 height 15
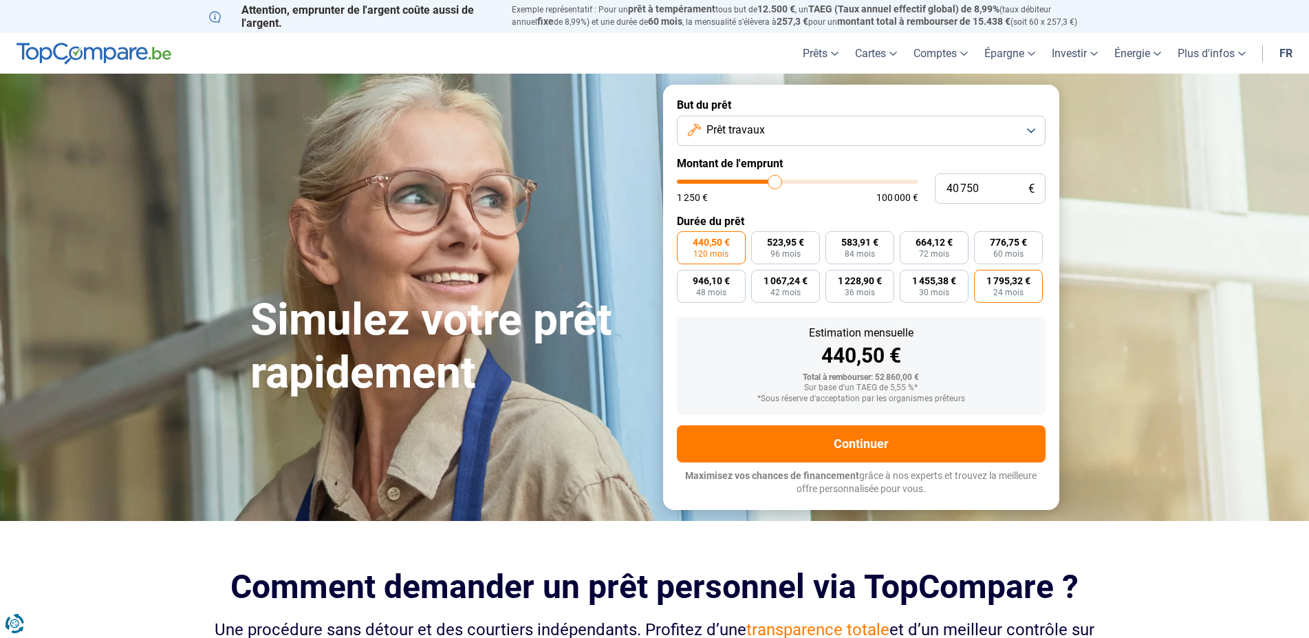
click at [1003, 276] on span "1 795,32 €" at bounding box center [1008, 281] width 44 height 10
click at [983, 275] on input "1 795,32 € 24 mois" at bounding box center [978, 274] width 9 height 9
radio input "true"
click at [713, 251] on span "120 mois" at bounding box center [710, 254] width 35 height 8
click at [686, 240] on input "440,50 € 120 mois" at bounding box center [681, 235] width 9 height 9
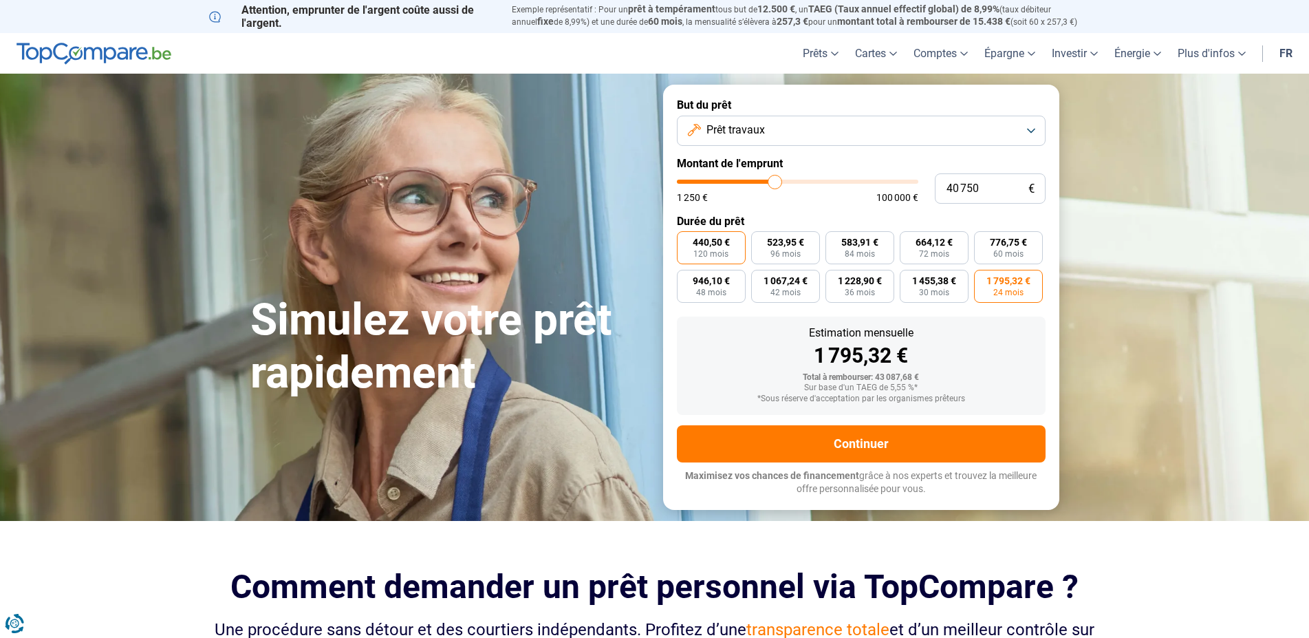
radio input "true"
click at [932, 277] on span "1 455,38 €" at bounding box center [934, 281] width 44 height 10
click at [909, 277] on input "1 455,38 € 30 mois" at bounding box center [904, 274] width 9 height 9
radio input "true"
click at [721, 243] on span "440,50 €" at bounding box center [711, 242] width 37 height 10
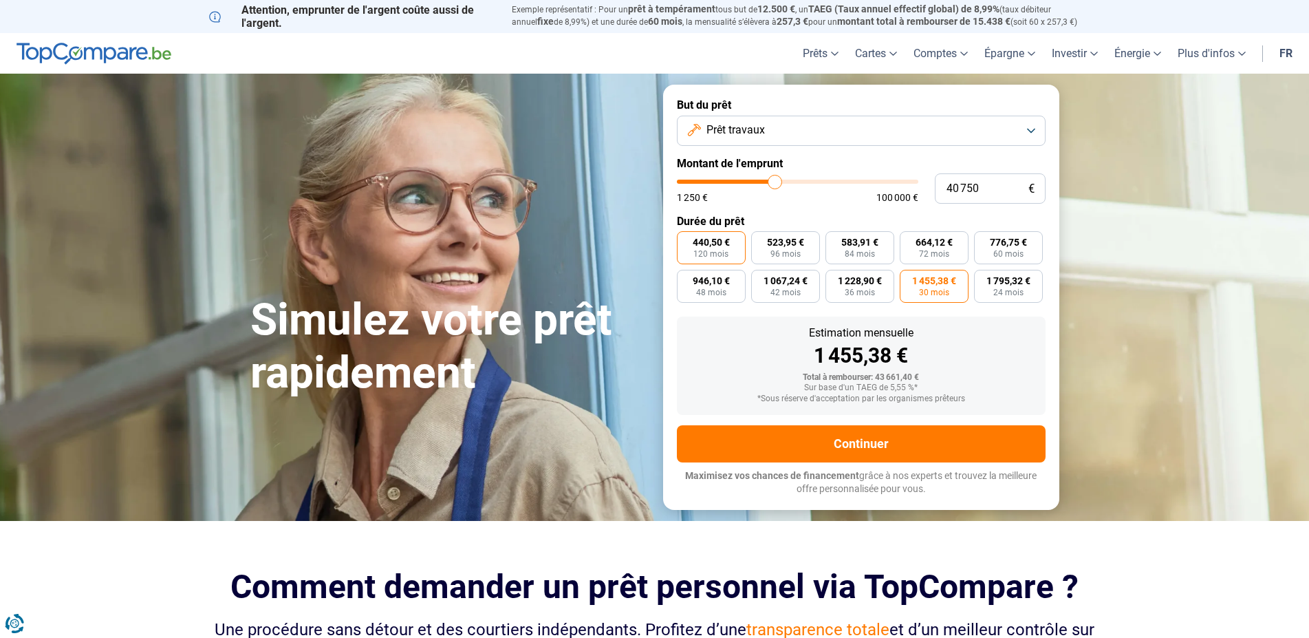
click at [686, 240] on input "440,50 € 120 mois" at bounding box center [681, 235] width 9 height 9
radio input "true"
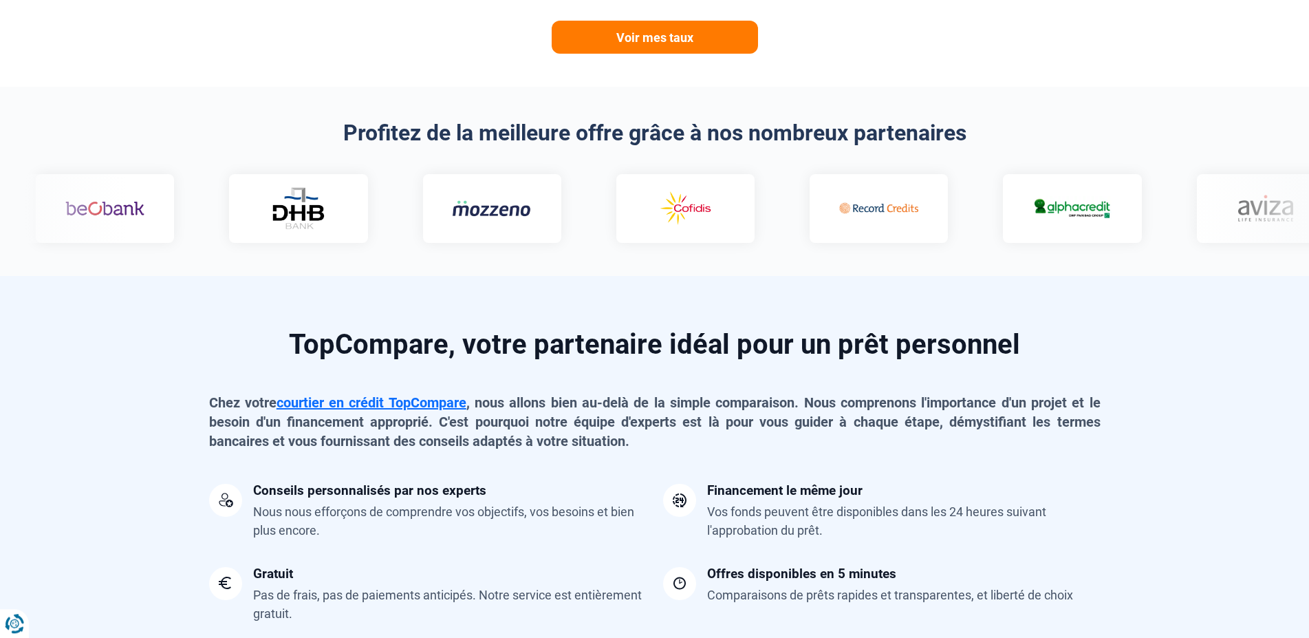
scroll to position [702, 0]
